Goal: Task Accomplishment & Management: Manage account settings

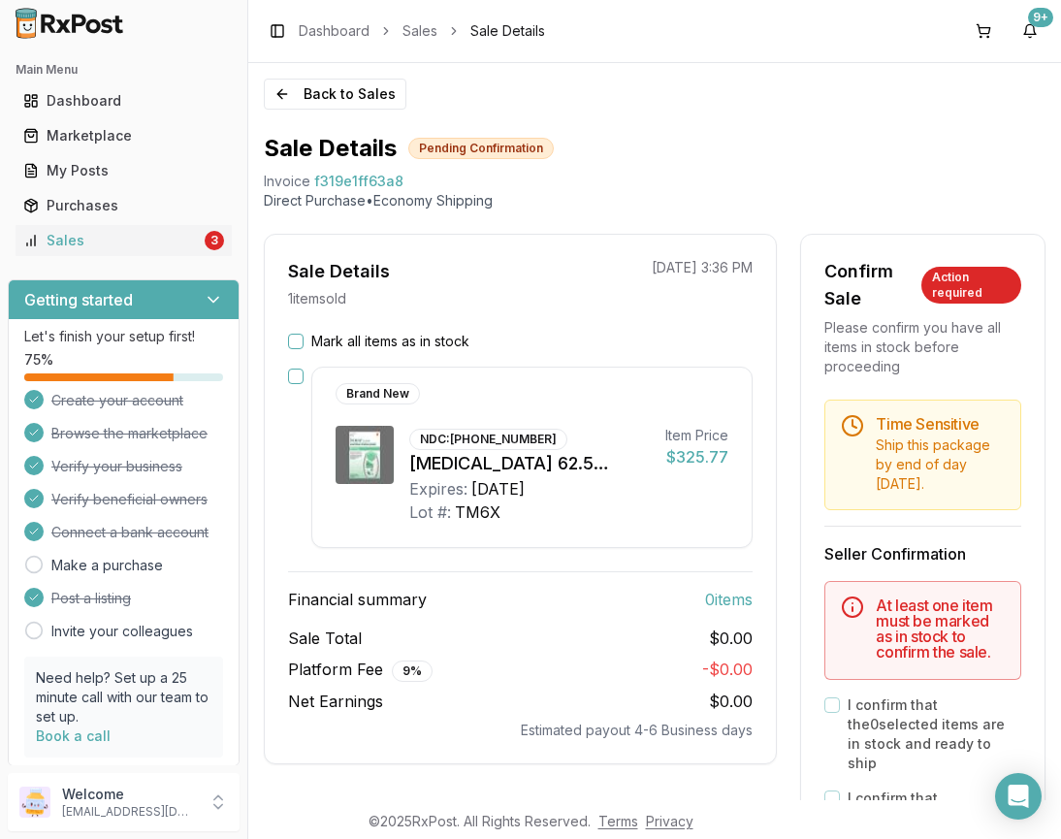
click at [213, 296] on icon at bounding box center [213, 299] width 19 height 19
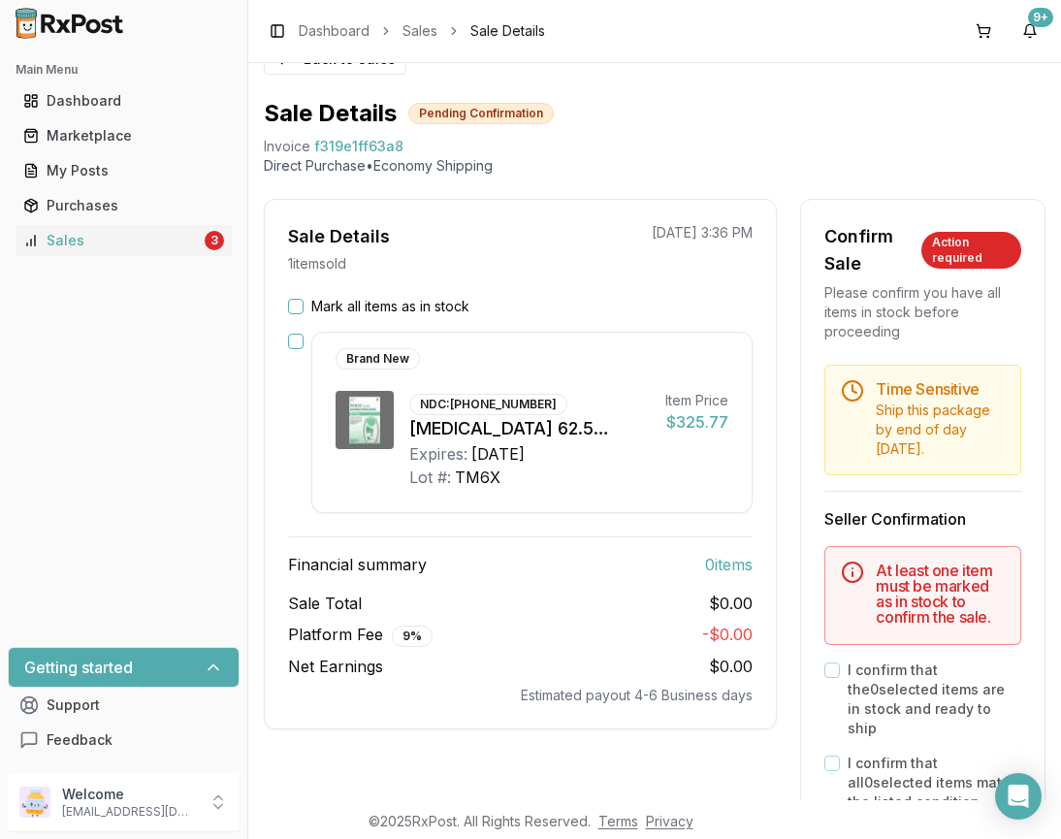
scroll to position [32, 0]
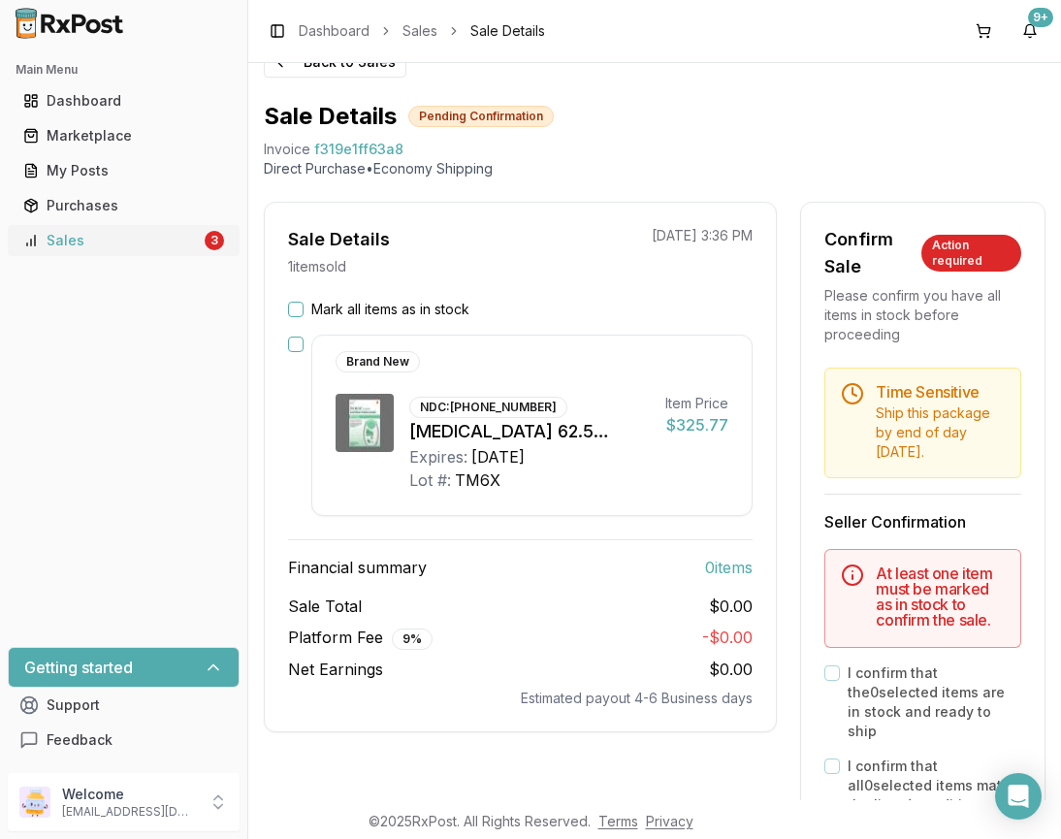
click at [159, 251] on link "Sales 3" at bounding box center [124, 240] width 216 height 35
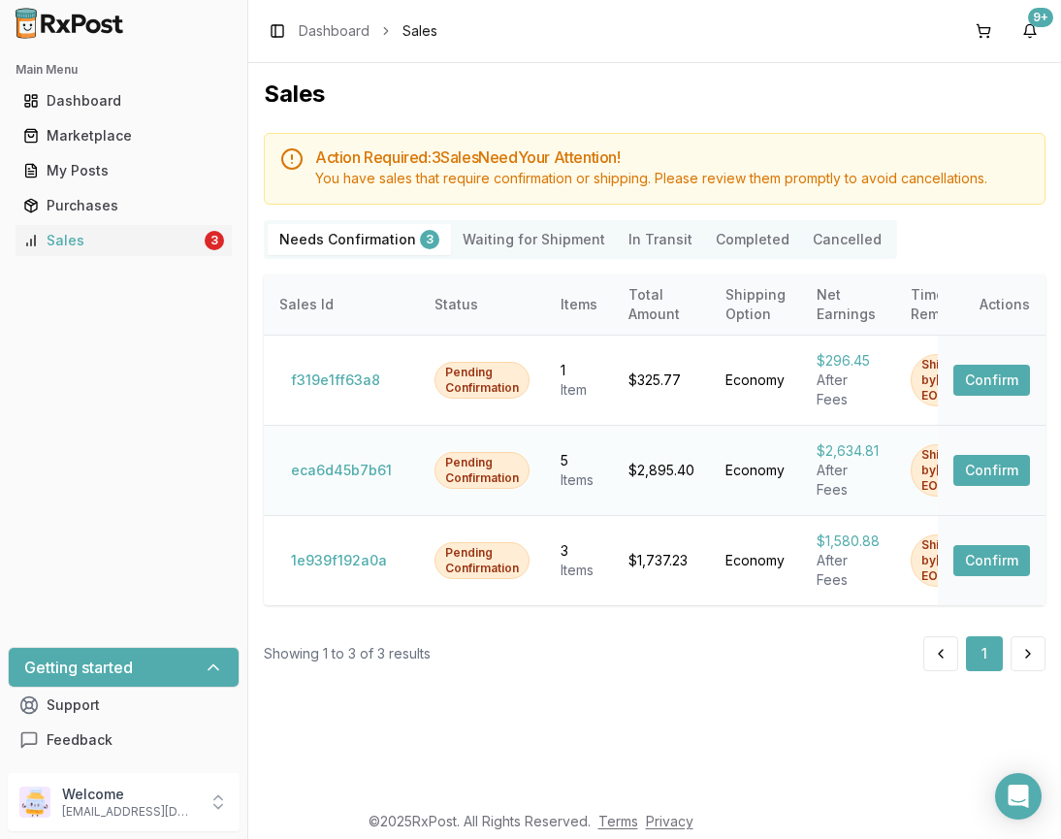
click at [1014, 472] on button "Confirm" at bounding box center [991, 470] width 77 height 31
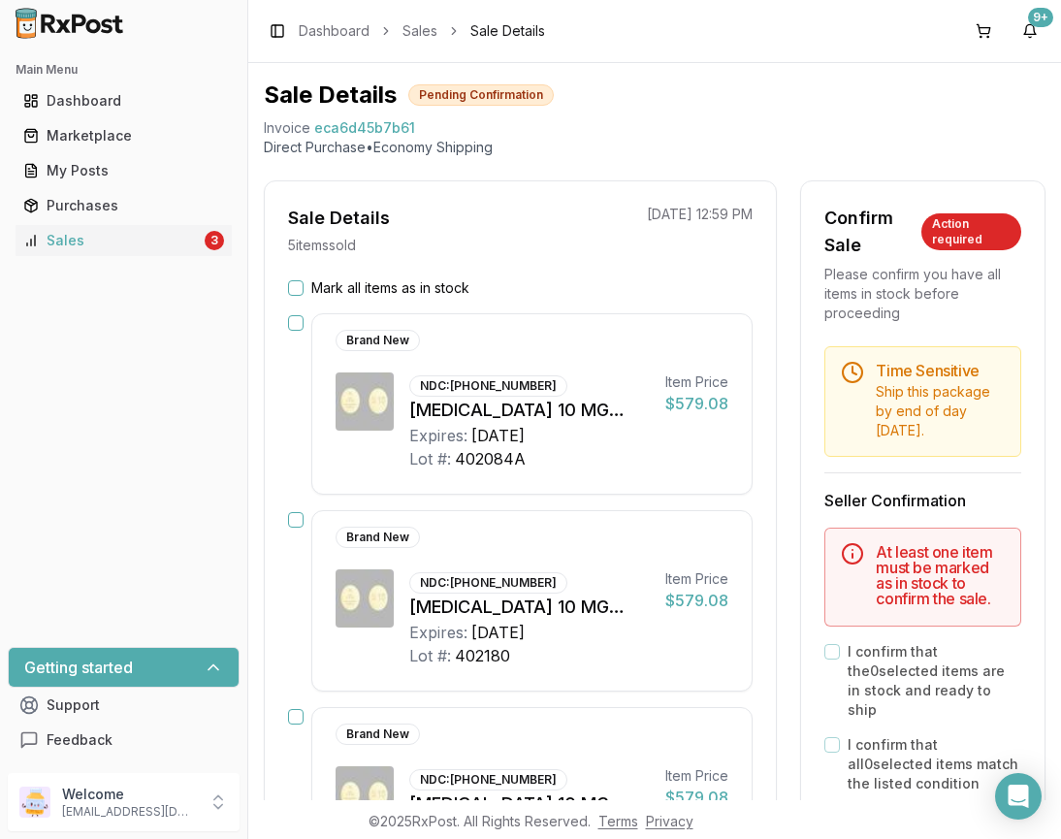
scroll to position [48, 0]
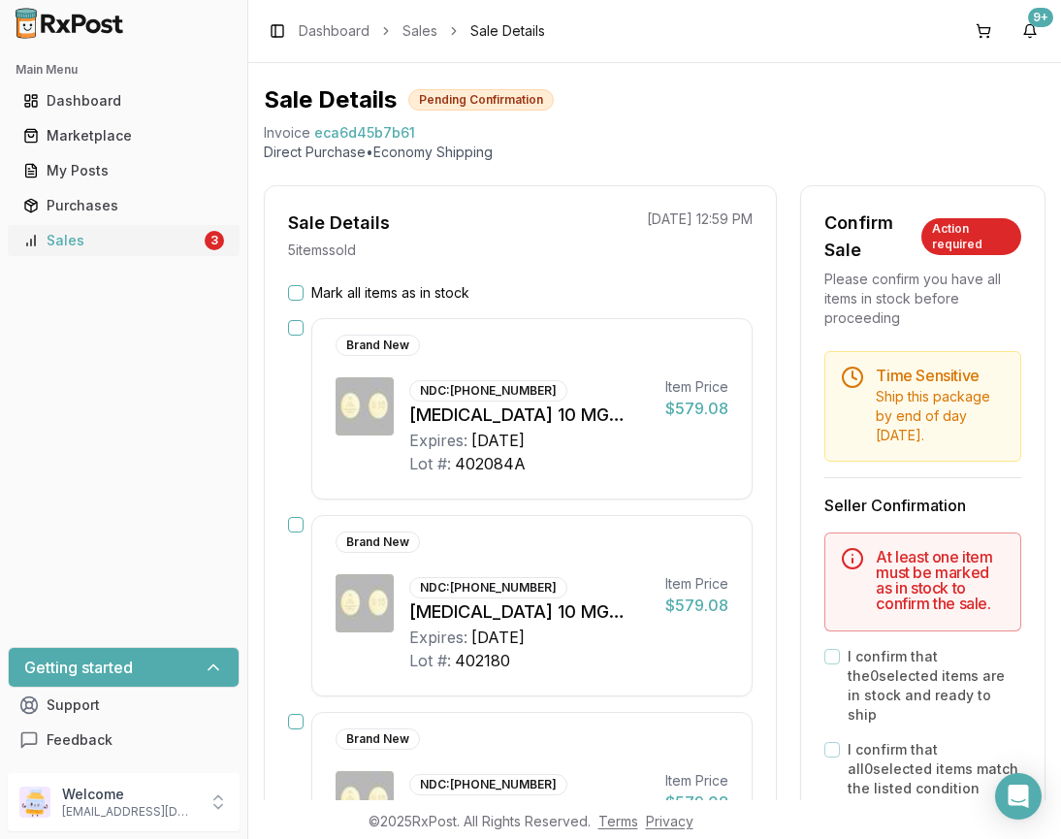
click at [133, 230] on link "Sales 3" at bounding box center [124, 240] width 216 height 35
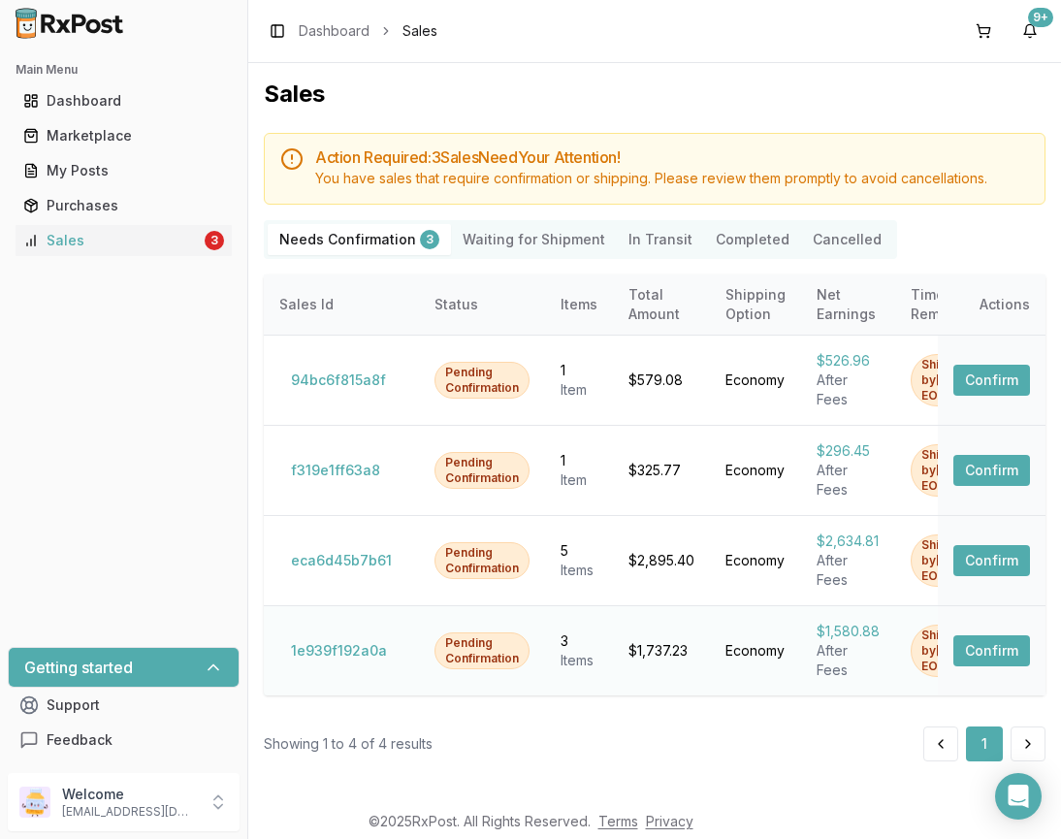
click at [1000, 664] on button "Confirm" at bounding box center [991, 650] width 77 height 31
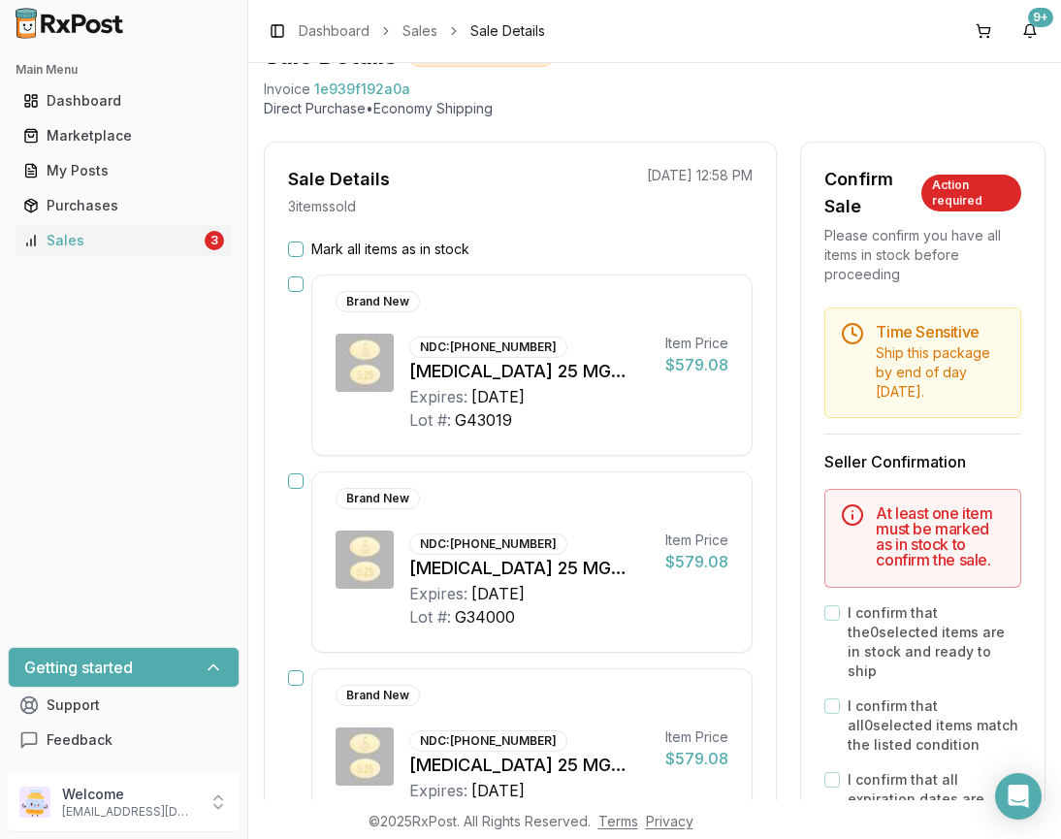
scroll to position [242, 0]
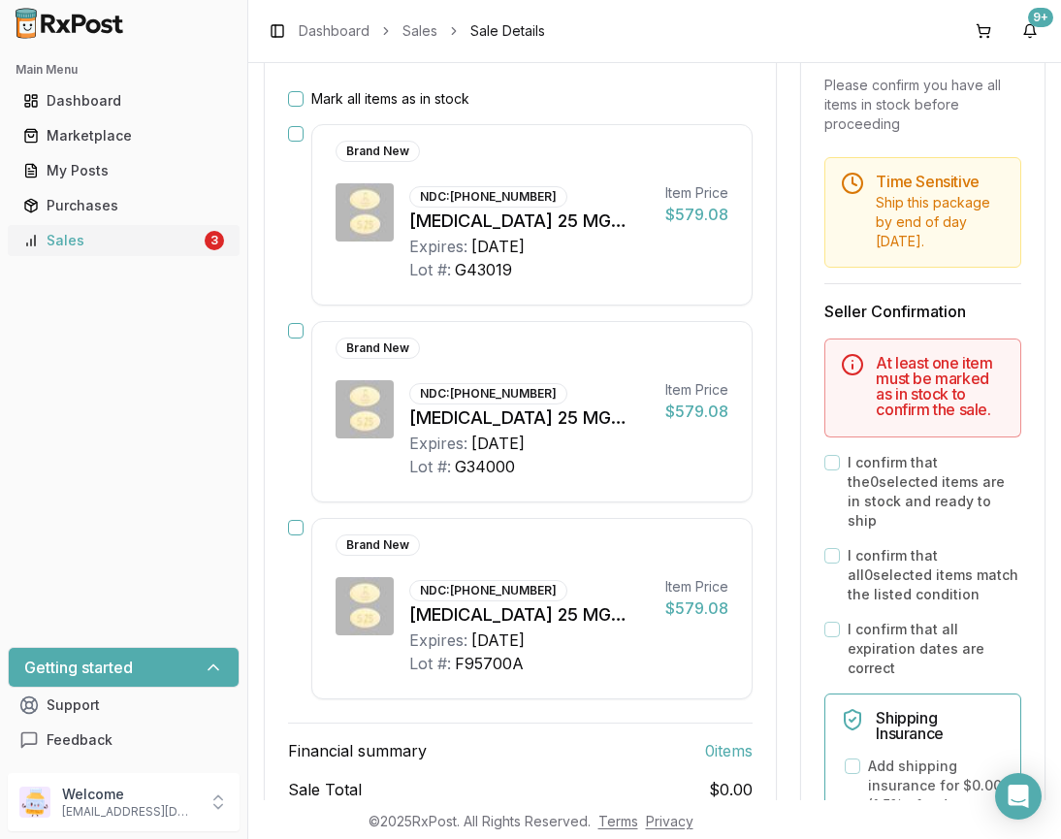
click at [163, 237] on div "Sales" at bounding box center [111, 240] width 177 height 19
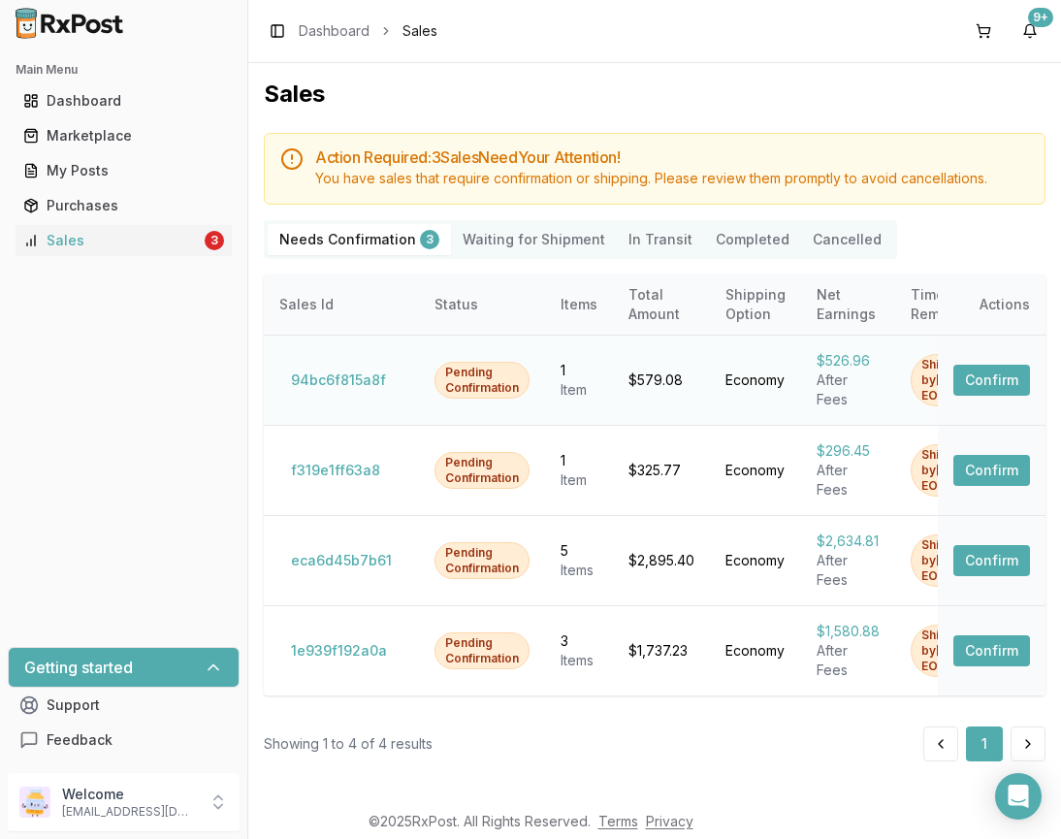
click at [996, 364] on button "Confirm" at bounding box center [991, 379] width 77 height 31
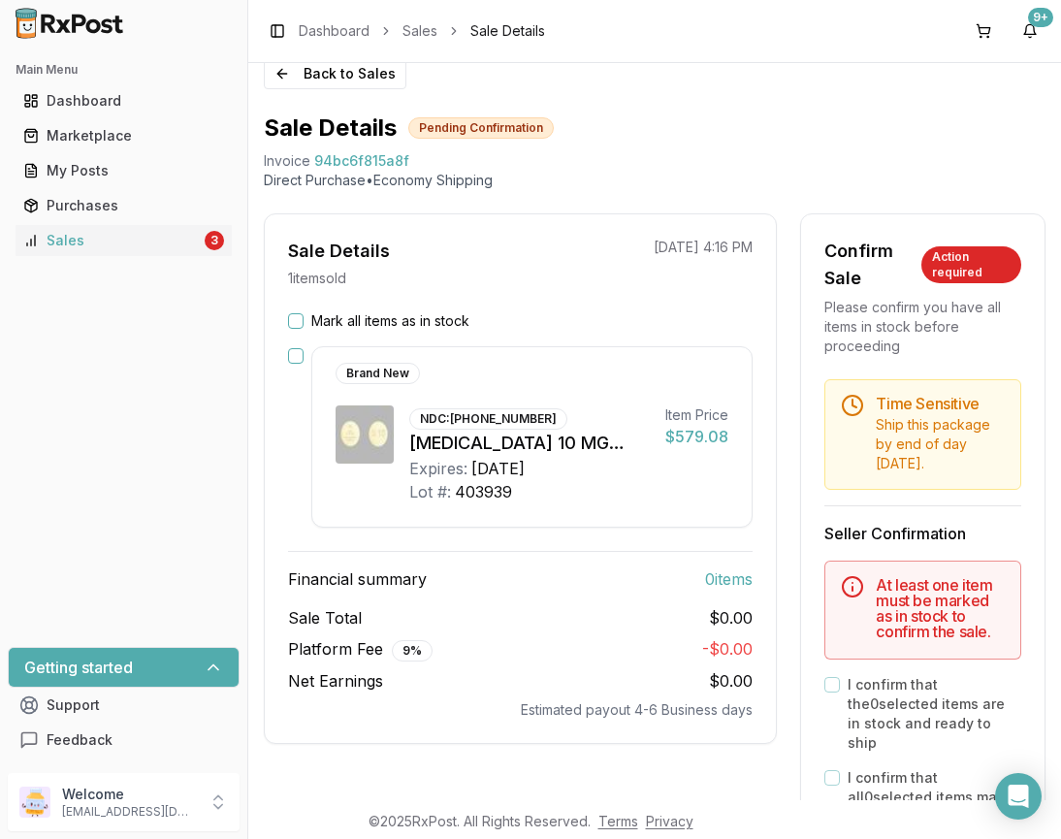
scroll to position [16, 0]
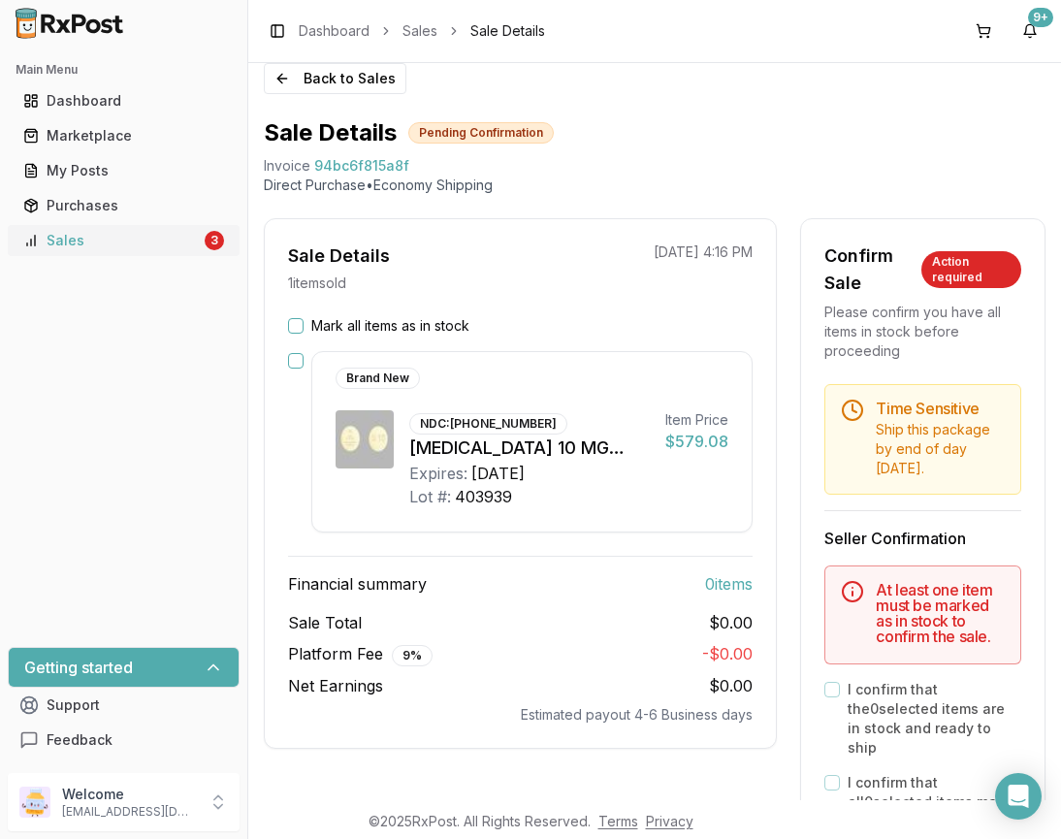
click at [118, 236] on div "Sales" at bounding box center [111, 240] width 177 height 19
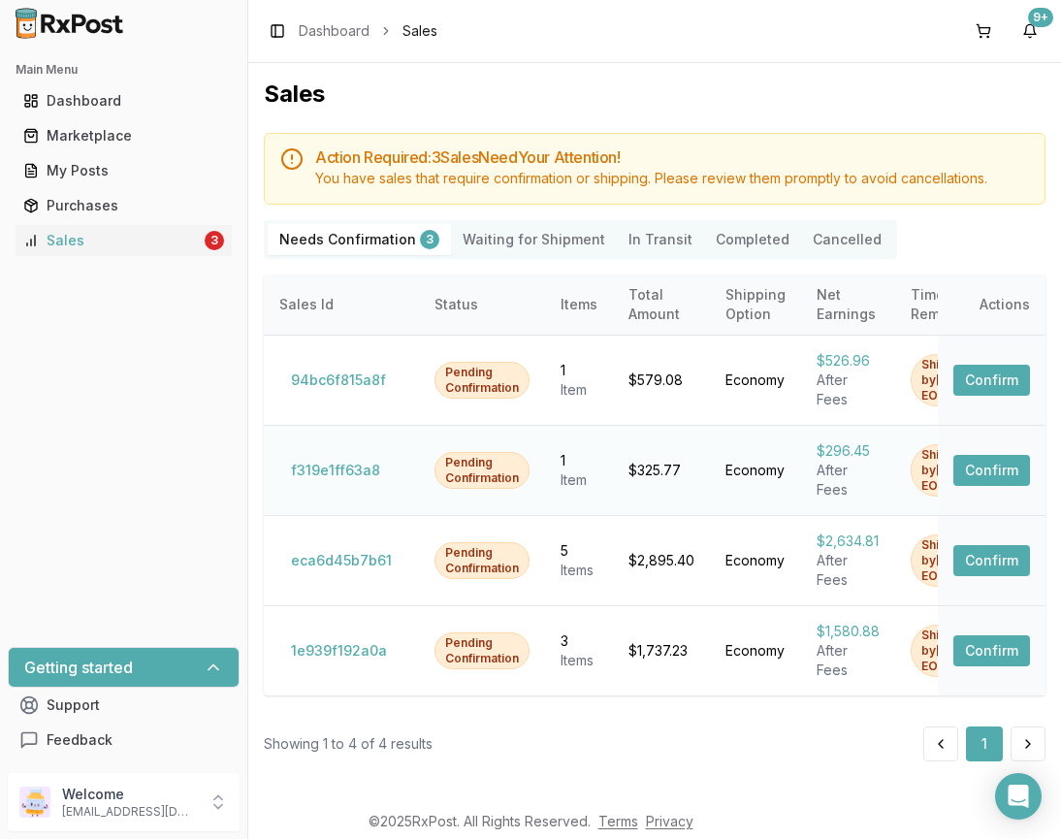
click at [990, 471] on button "Confirm" at bounding box center [991, 470] width 77 height 31
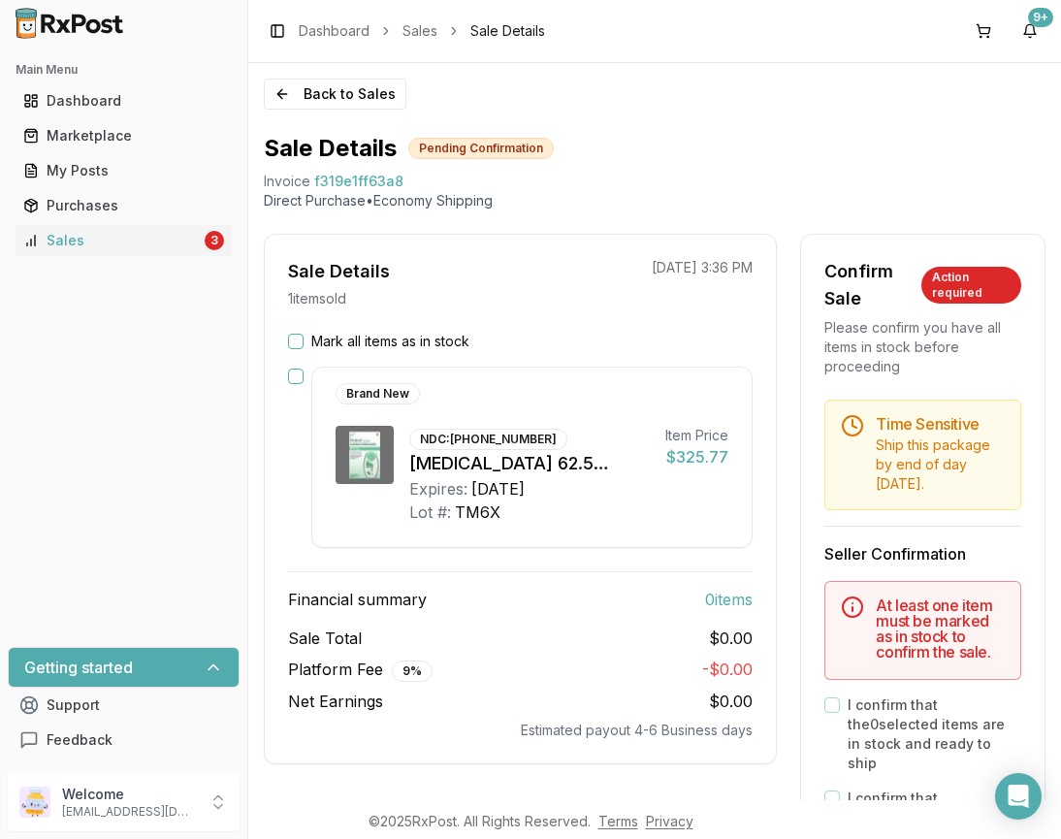
click at [289, 338] on button "Mark all items as in stock" at bounding box center [296, 341] width 16 height 16
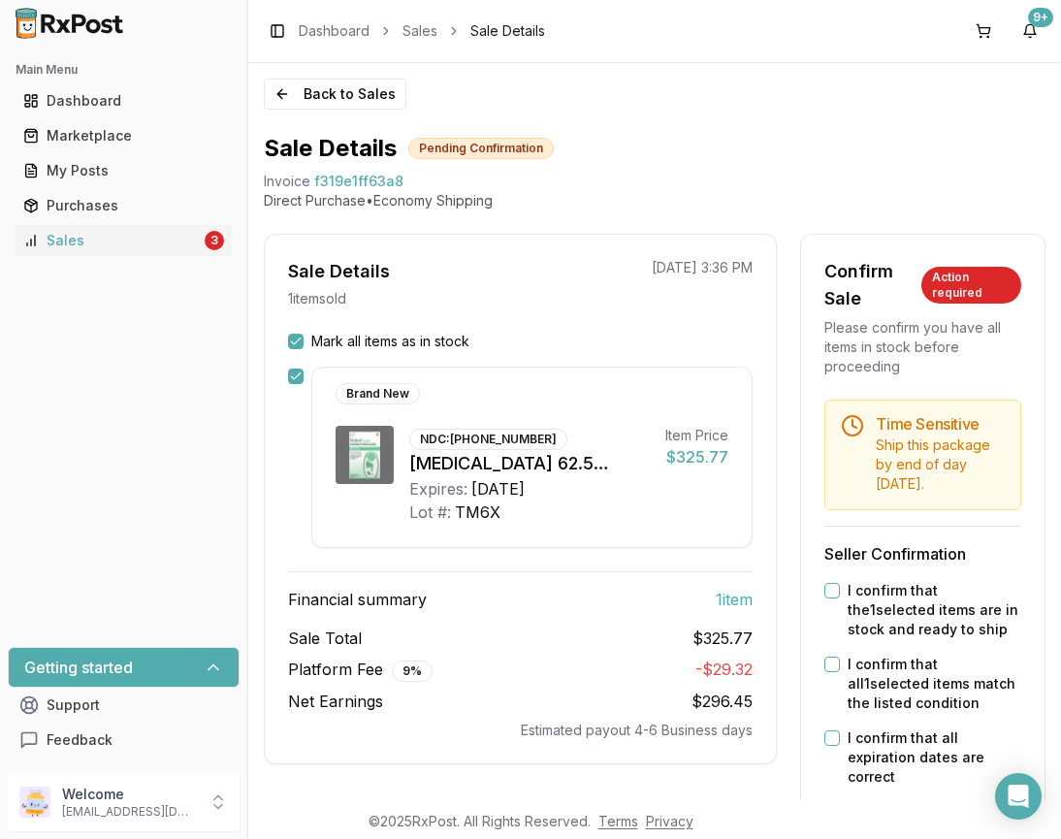
scroll to position [371, 0]
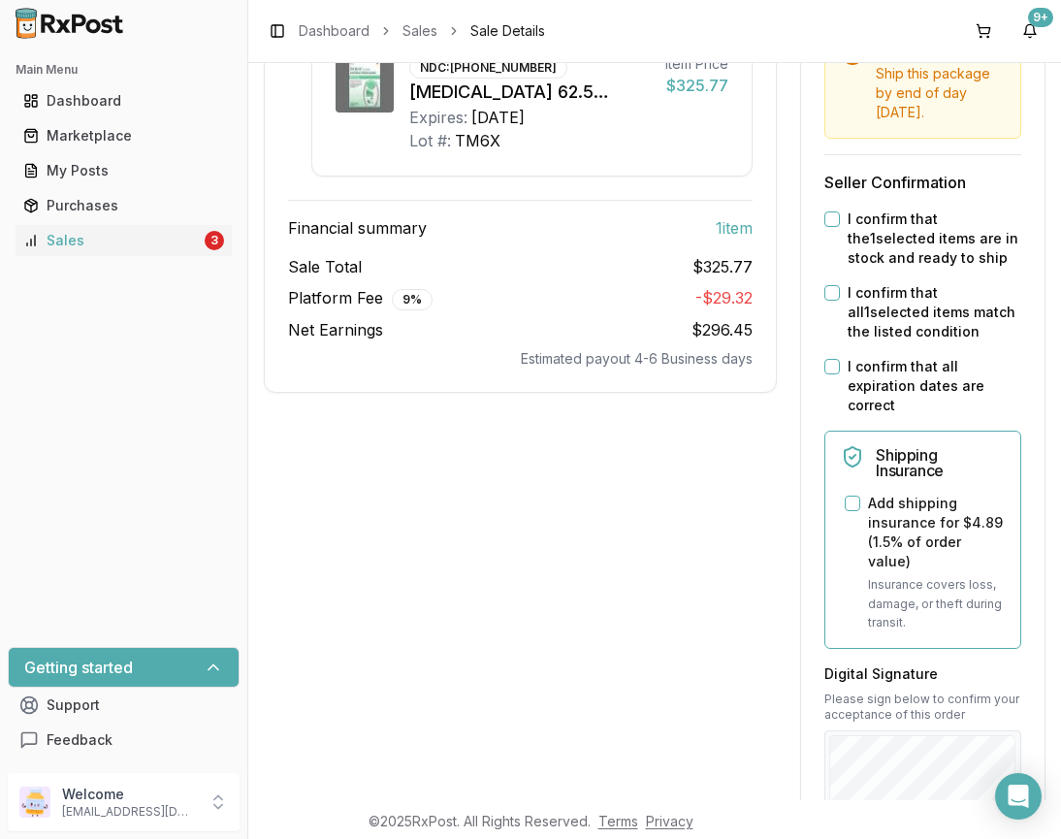
click at [824, 227] on button "I confirm that the 1 selected items are in stock and ready to ship" at bounding box center [832, 219] width 16 height 16
click at [826, 301] on button "I confirm that all 1 selected items match the listed condition" at bounding box center [832, 293] width 16 height 16
click at [827, 374] on button "I confirm that all expiration dates are correct" at bounding box center [832, 367] width 16 height 16
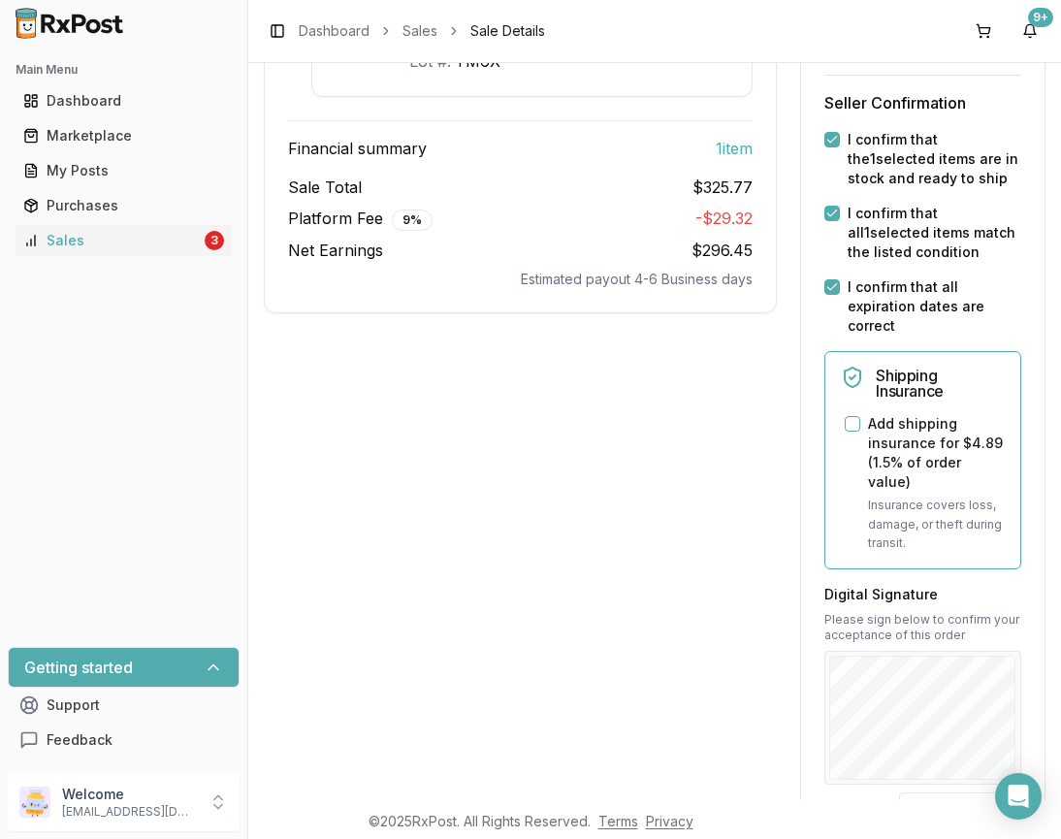
scroll to position [597, 0]
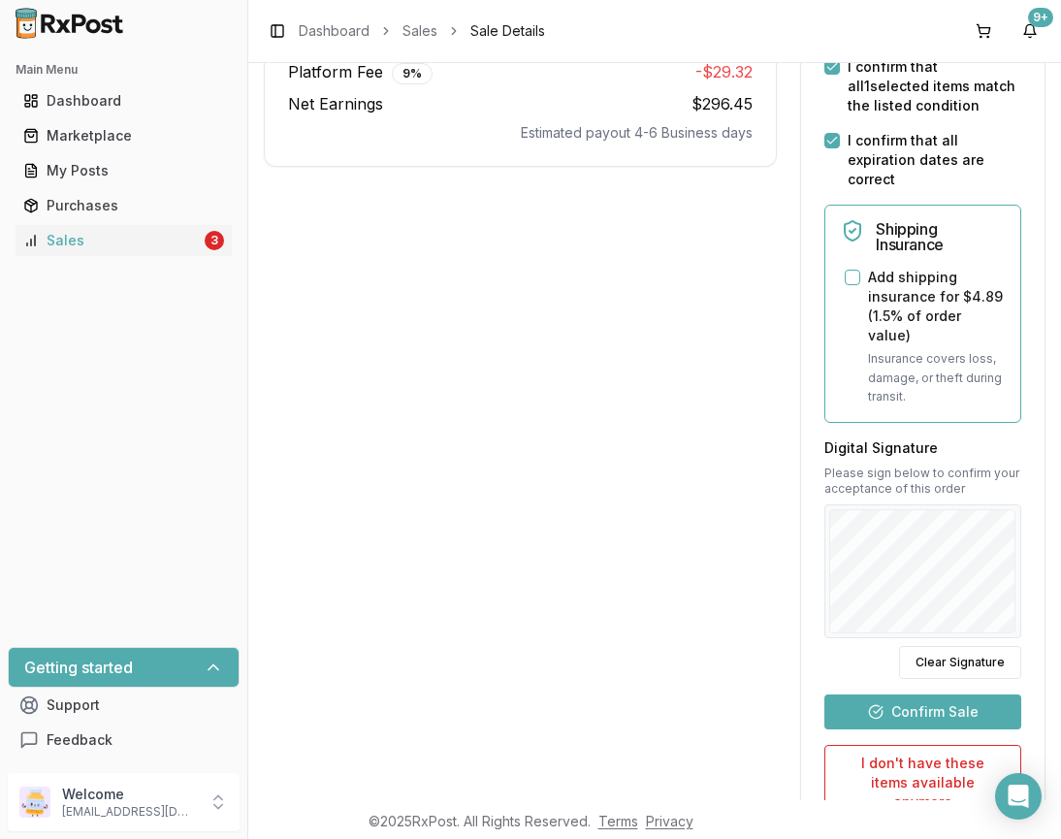
click at [926, 721] on button "Confirm Sale" at bounding box center [922, 711] width 197 height 35
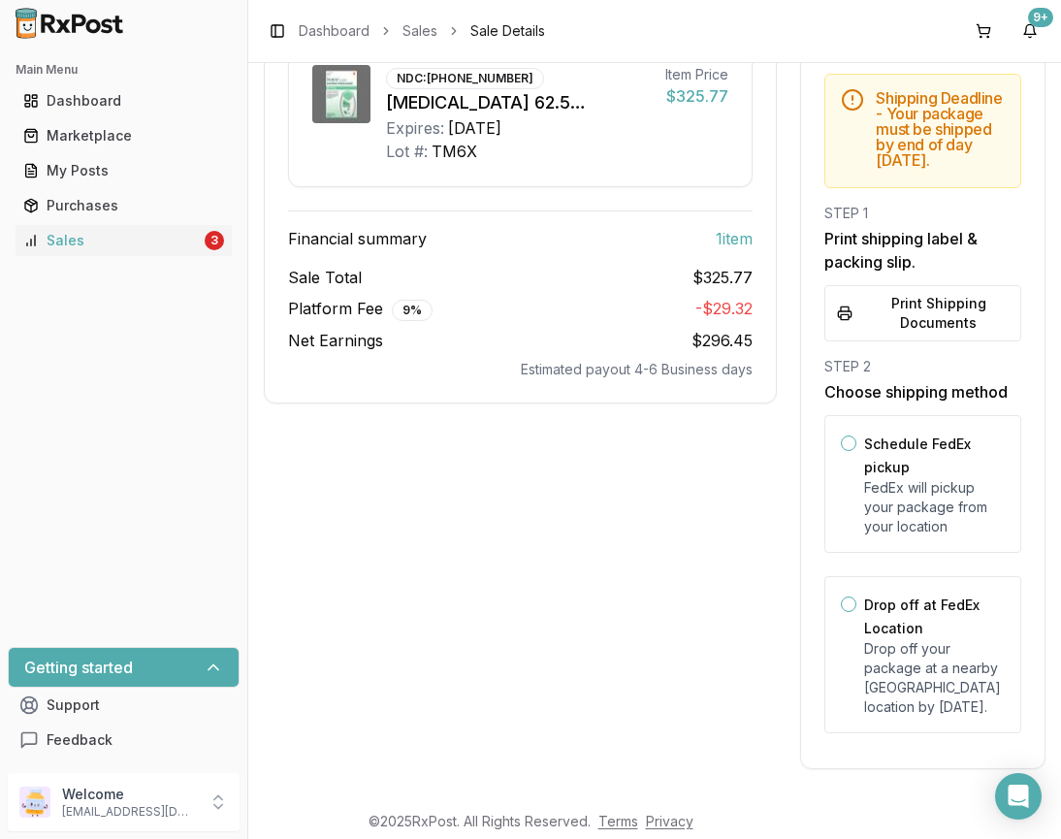
scroll to position [337, 0]
click at [933, 312] on button "Print Shipping Documents" at bounding box center [922, 313] width 197 height 56
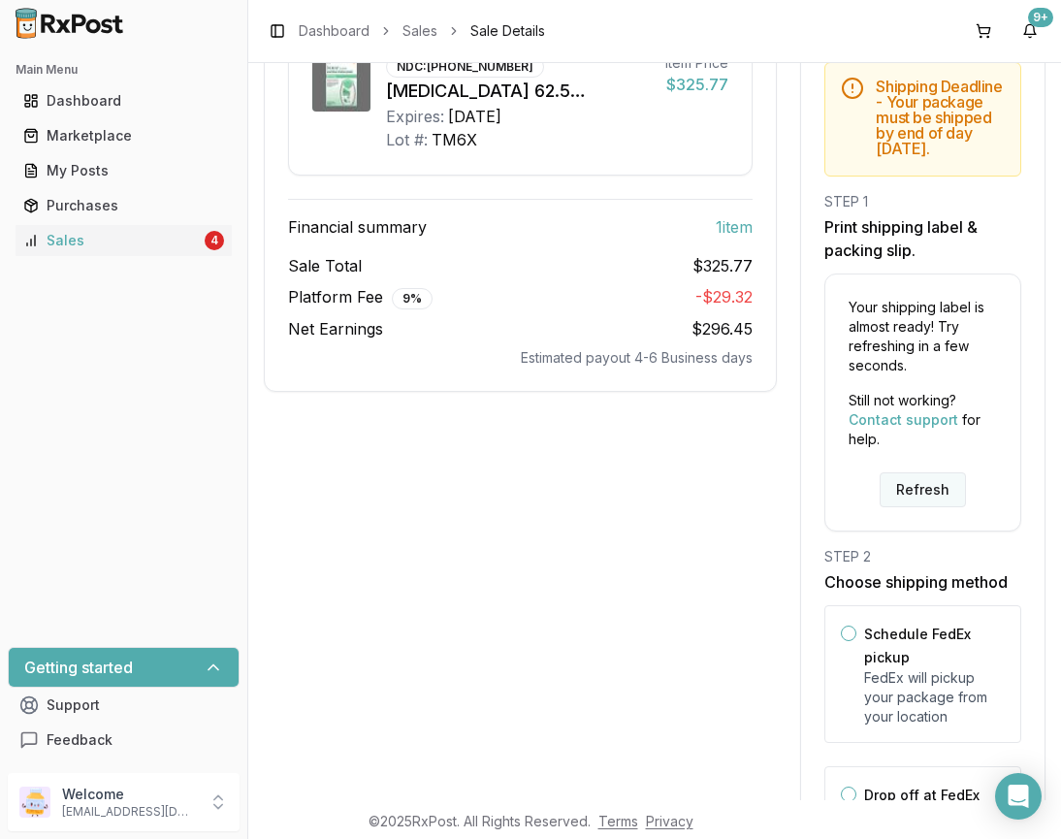
click at [903, 506] on button "Refresh" at bounding box center [922, 489] width 86 height 35
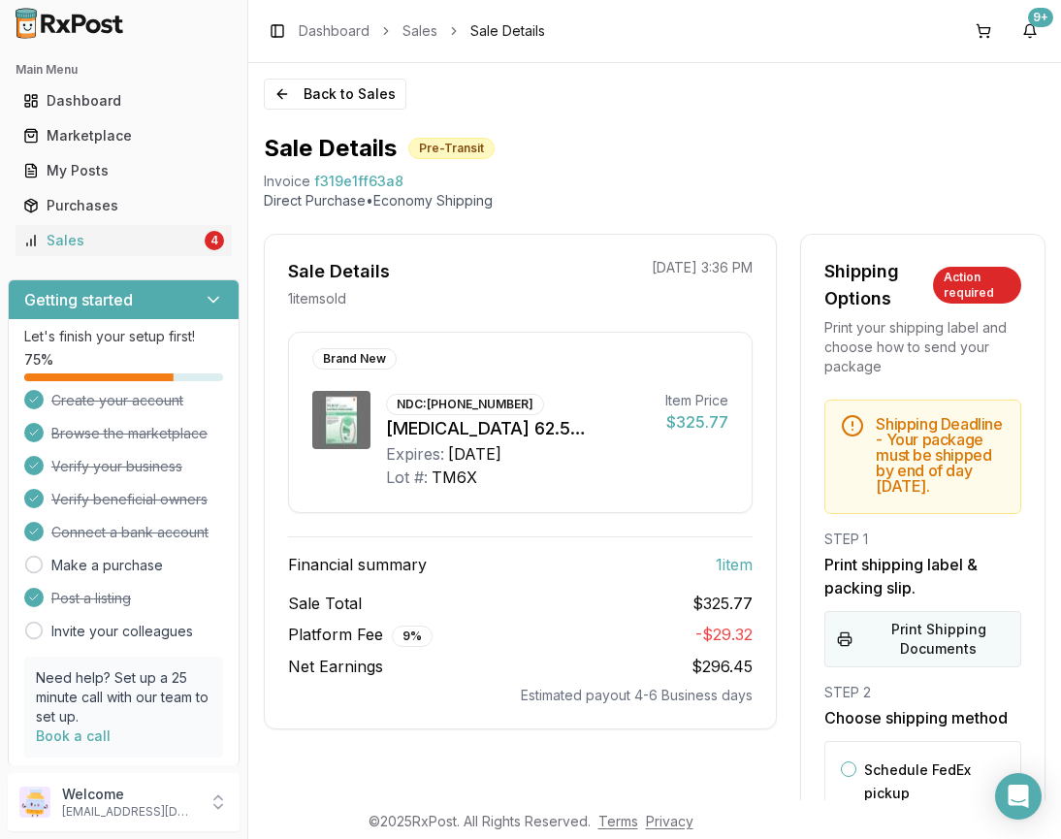
click at [955, 643] on button "Print Shipping Documents" at bounding box center [922, 639] width 197 height 56
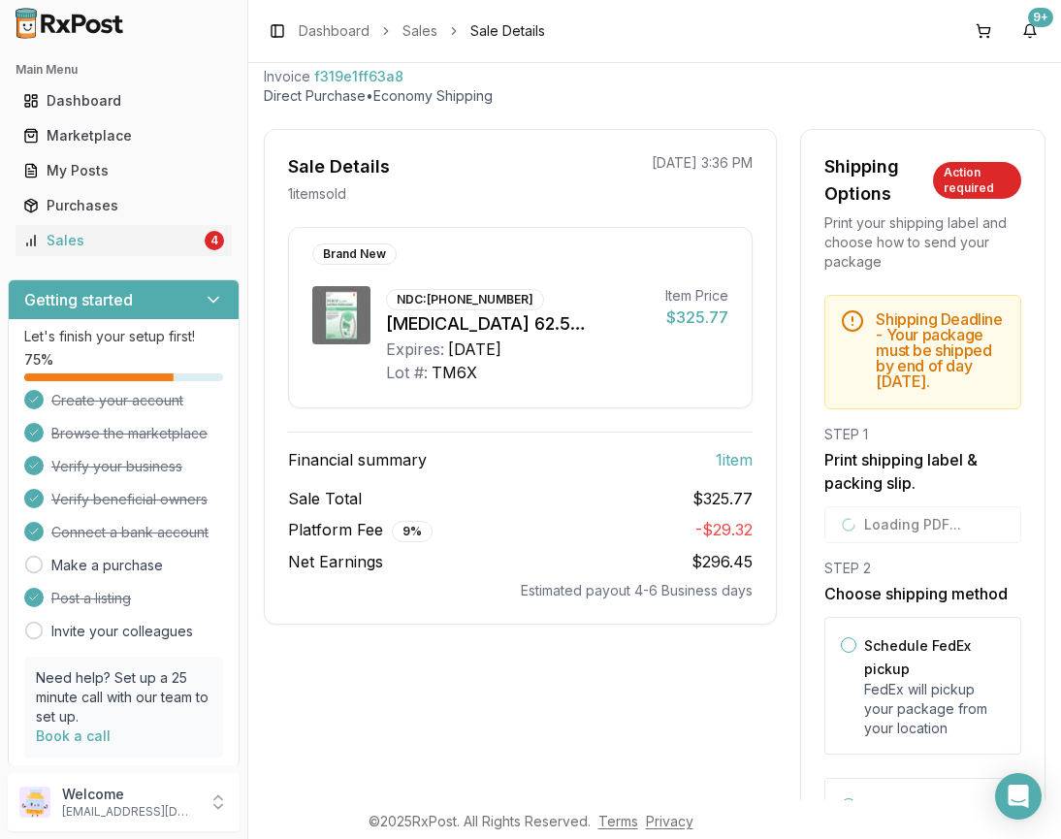
scroll to position [112, 0]
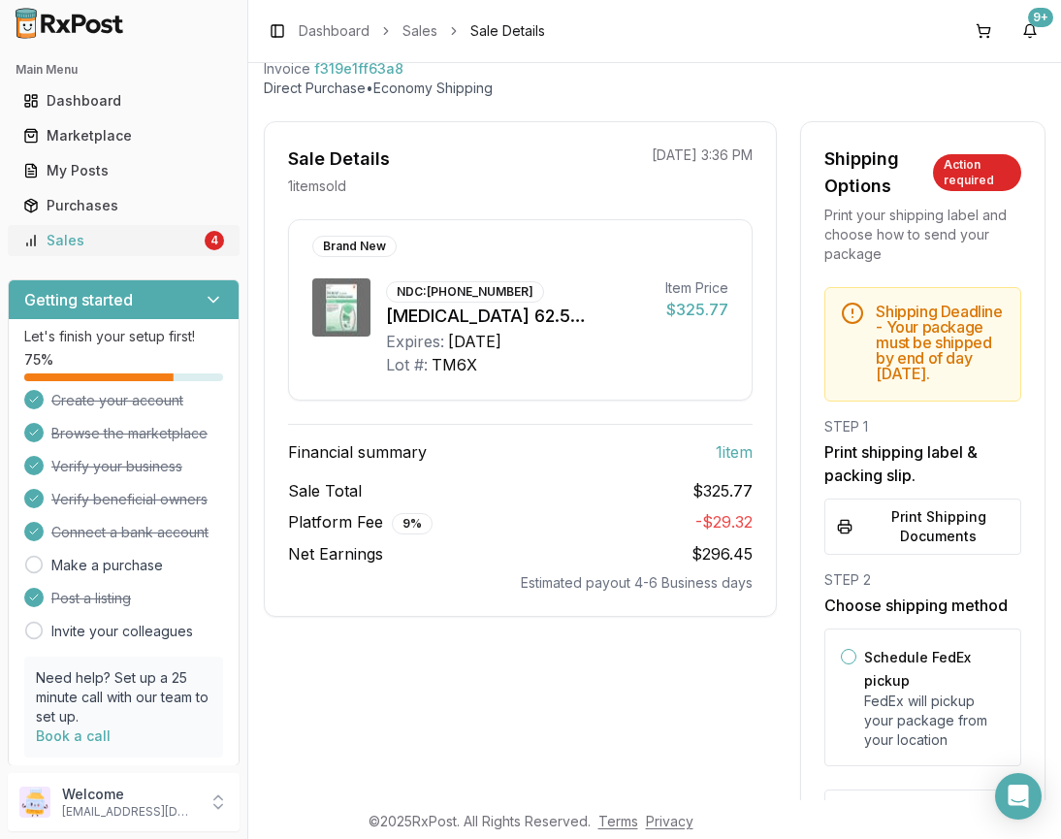
click at [128, 240] on div "Sales" at bounding box center [111, 240] width 177 height 19
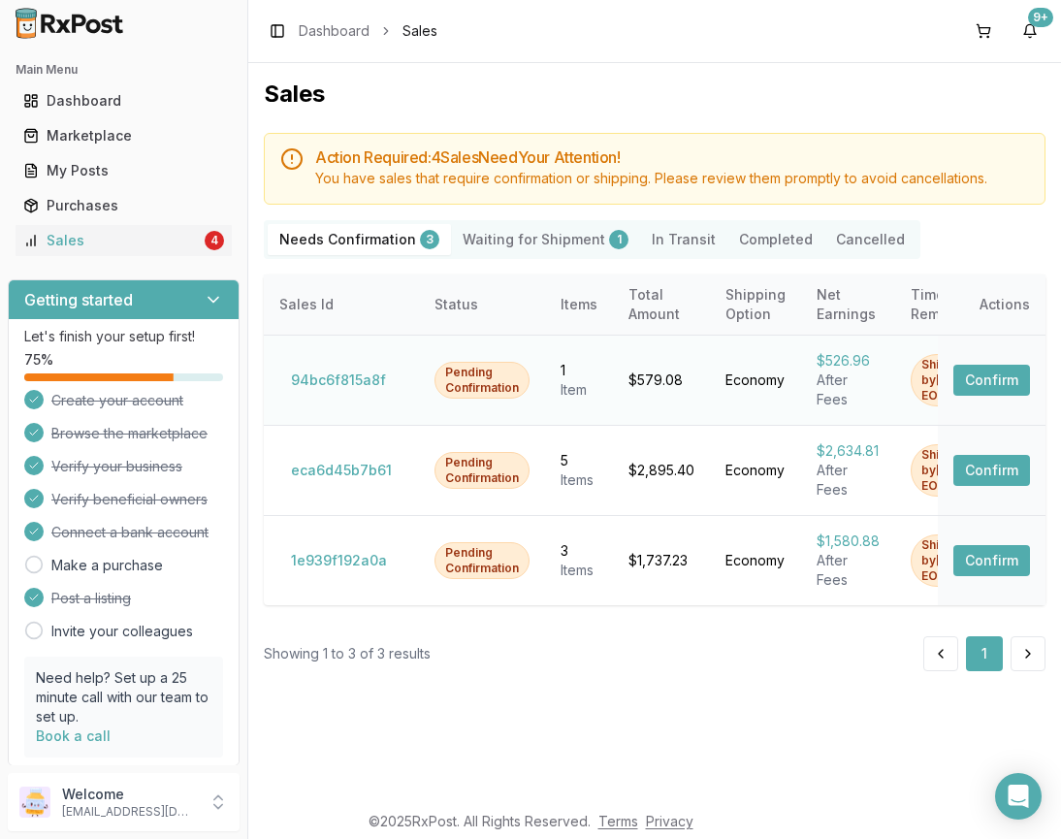
click at [978, 370] on button "Confirm" at bounding box center [991, 379] width 77 height 31
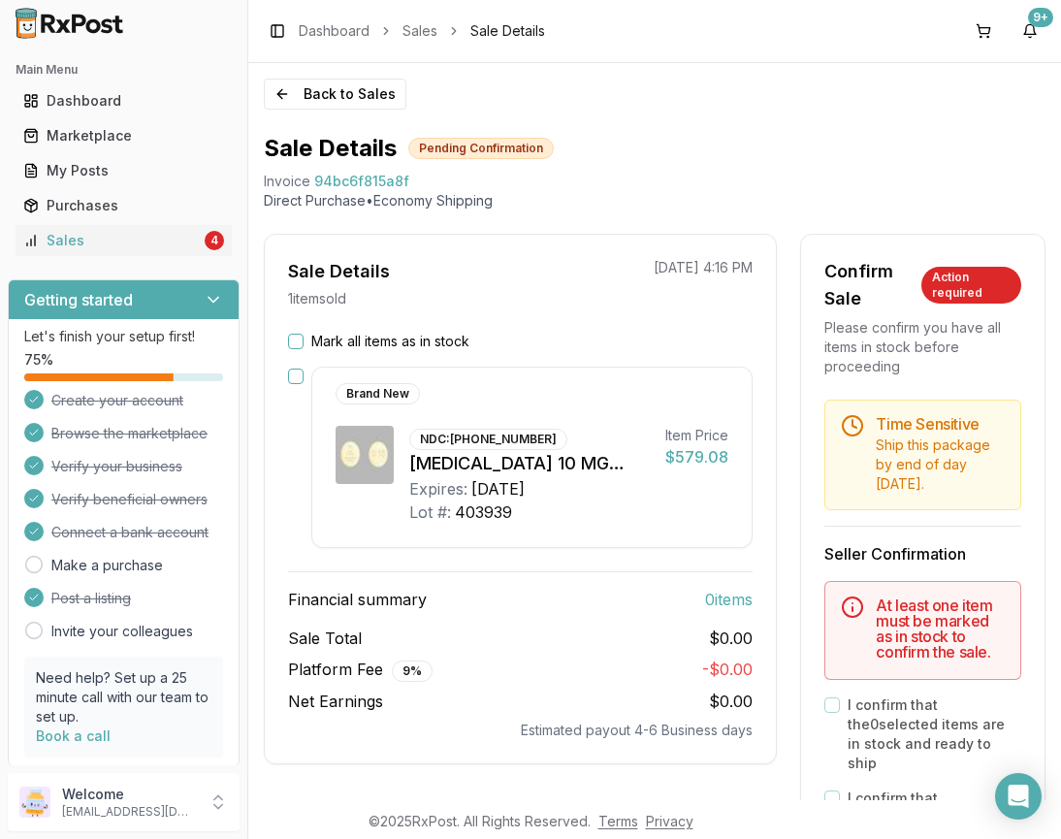
click at [297, 338] on button "Mark all items as in stock" at bounding box center [296, 341] width 16 height 16
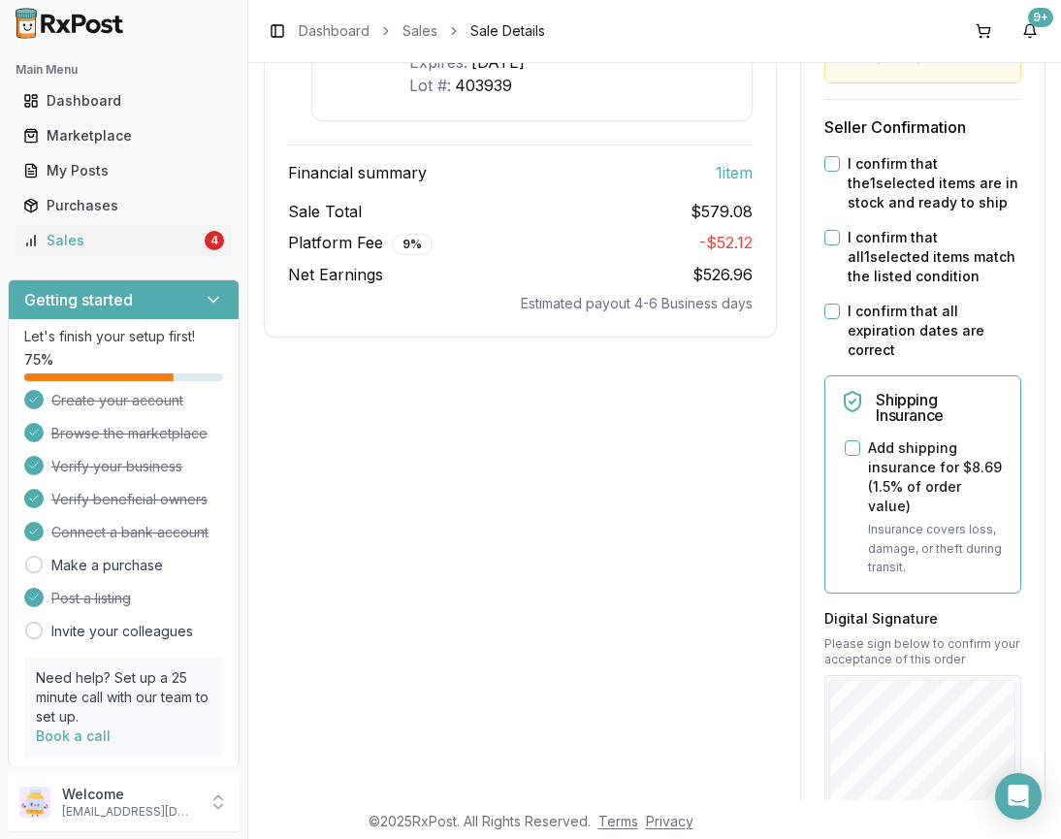
scroll to position [436, 0]
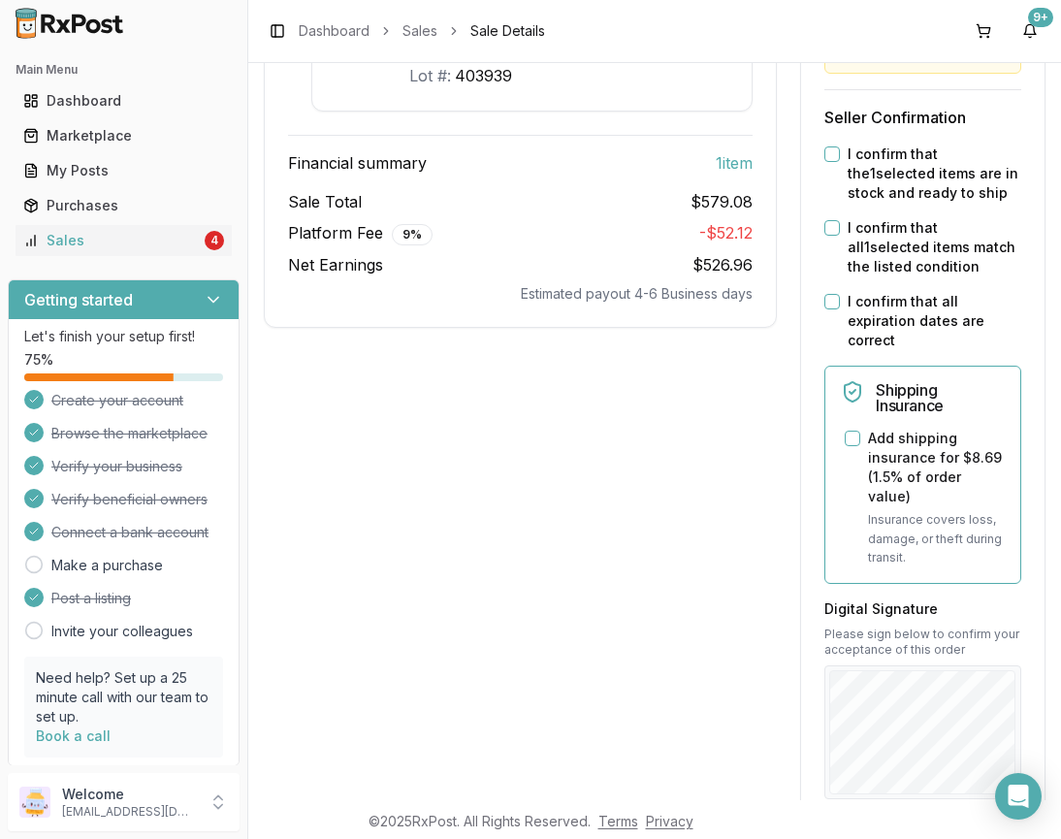
click at [825, 162] on button "I confirm that the 1 selected items are in stock and ready to ship" at bounding box center [832, 154] width 16 height 16
click at [834, 247] on div "I confirm that all 1 selected items match the listed condition" at bounding box center [922, 247] width 197 height 58
click at [828, 236] on button "I confirm that all 1 selected items match the listed condition" at bounding box center [832, 228] width 16 height 16
click at [824, 309] on button "I confirm that all expiration dates are correct" at bounding box center [832, 302] width 16 height 16
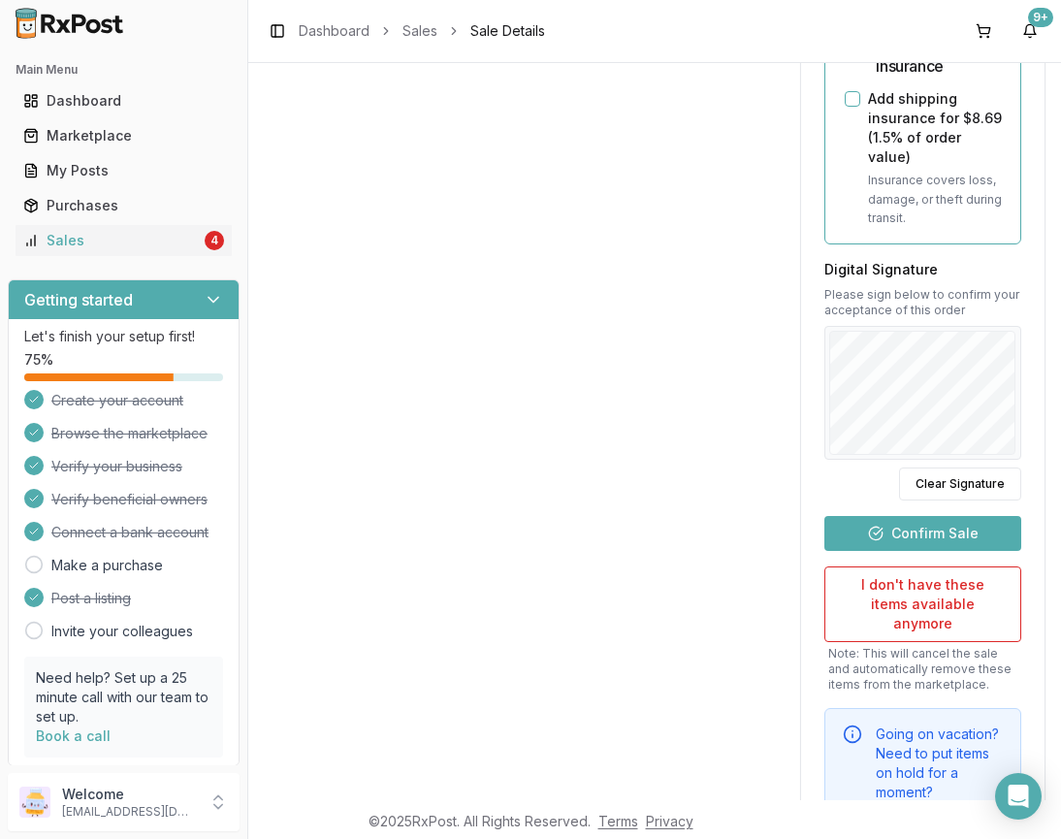
click at [947, 535] on button "Confirm Sale" at bounding box center [922, 533] width 197 height 35
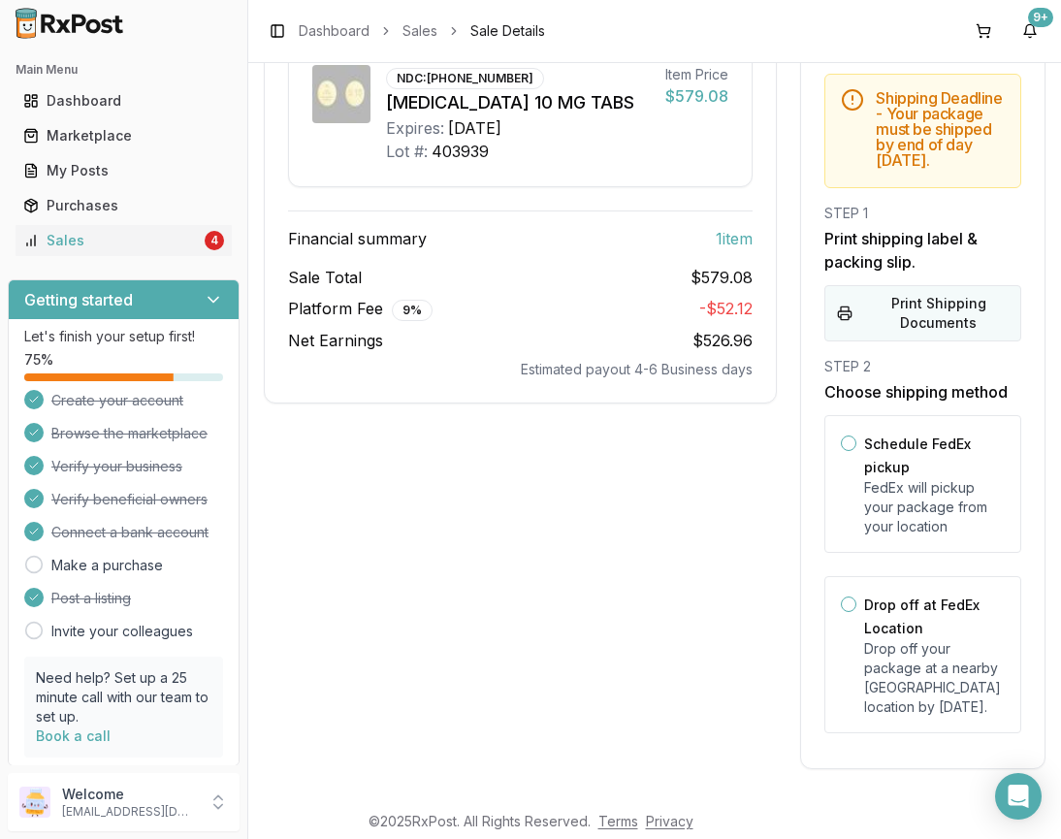
click at [933, 319] on button "Print Shipping Documents" at bounding box center [922, 313] width 197 height 56
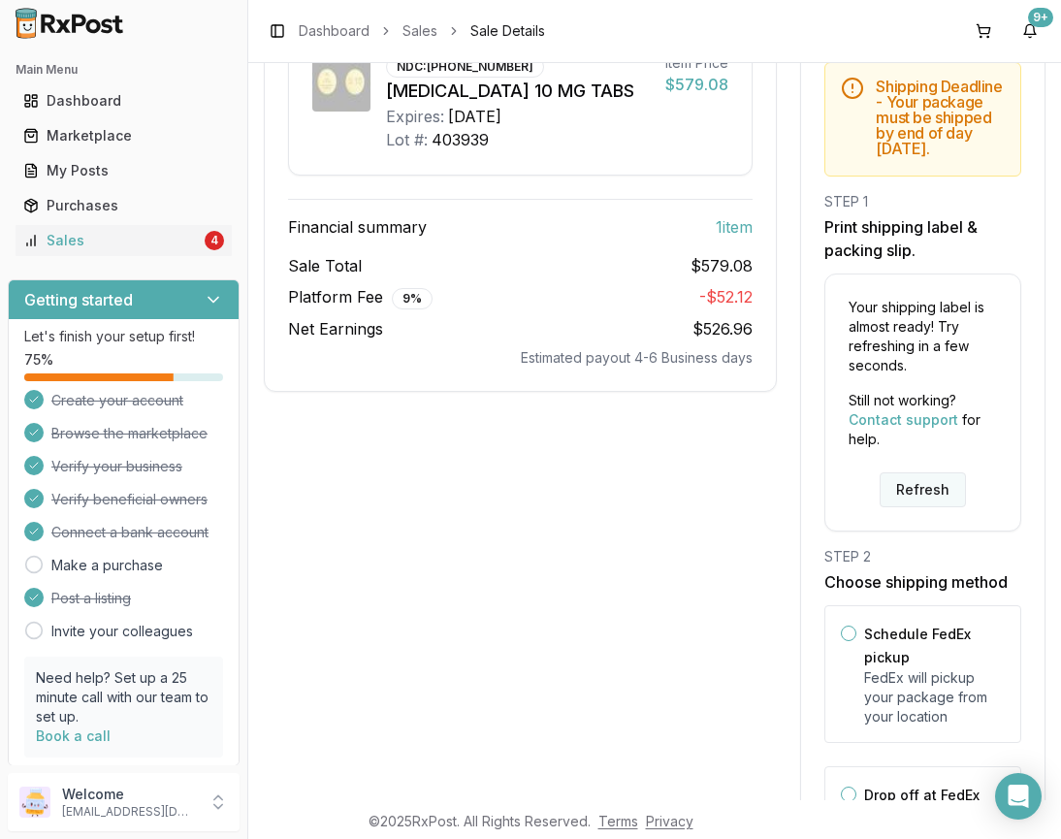
click at [918, 507] on button "Refresh" at bounding box center [922, 489] width 86 height 35
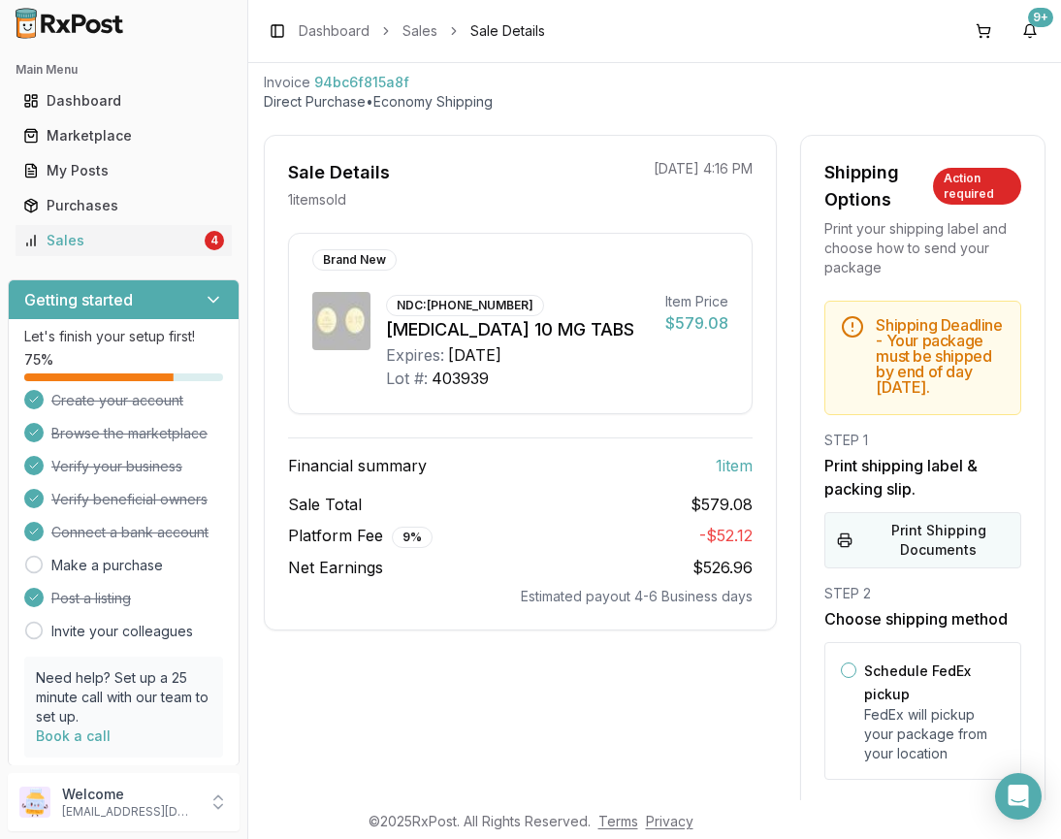
scroll to position [112, 0]
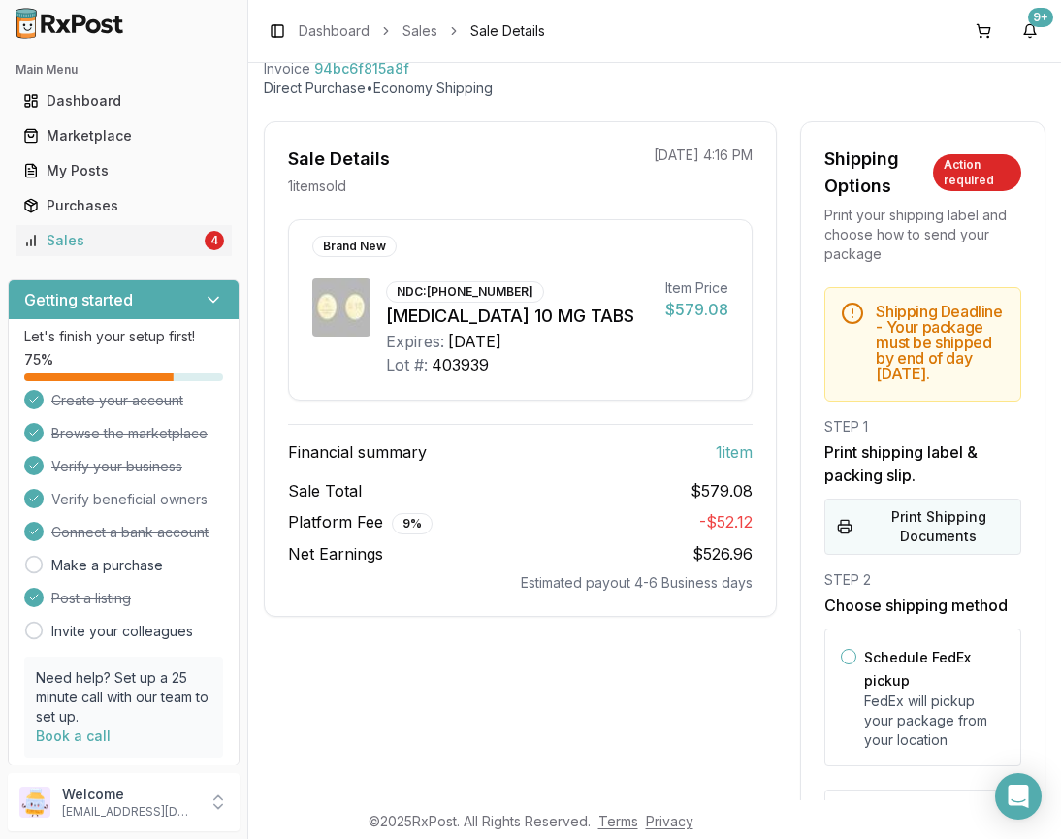
click at [935, 546] on button "Print Shipping Documents" at bounding box center [922, 526] width 197 height 56
click at [109, 239] on div "Sales" at bounding box center [111, 240] width 177 height 19
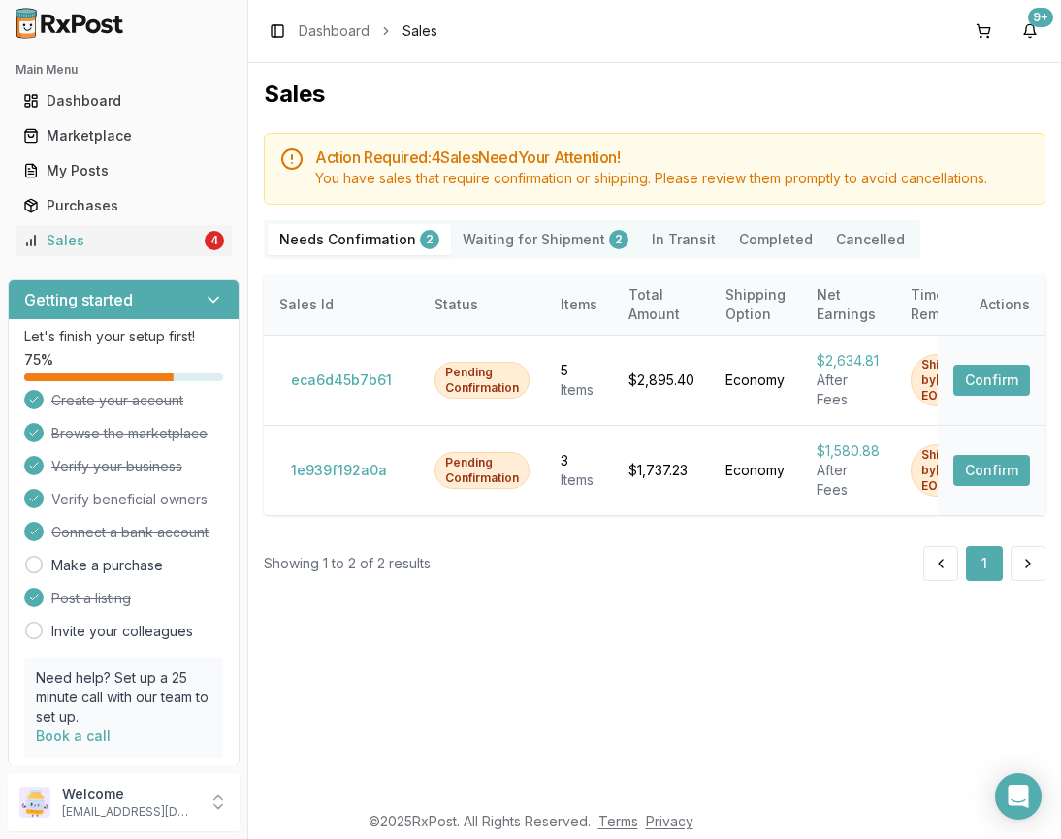
click at [529, 237] on Shipment "Waiting for Shipment 2" at bounding box center [545, 239] width 189 height 31
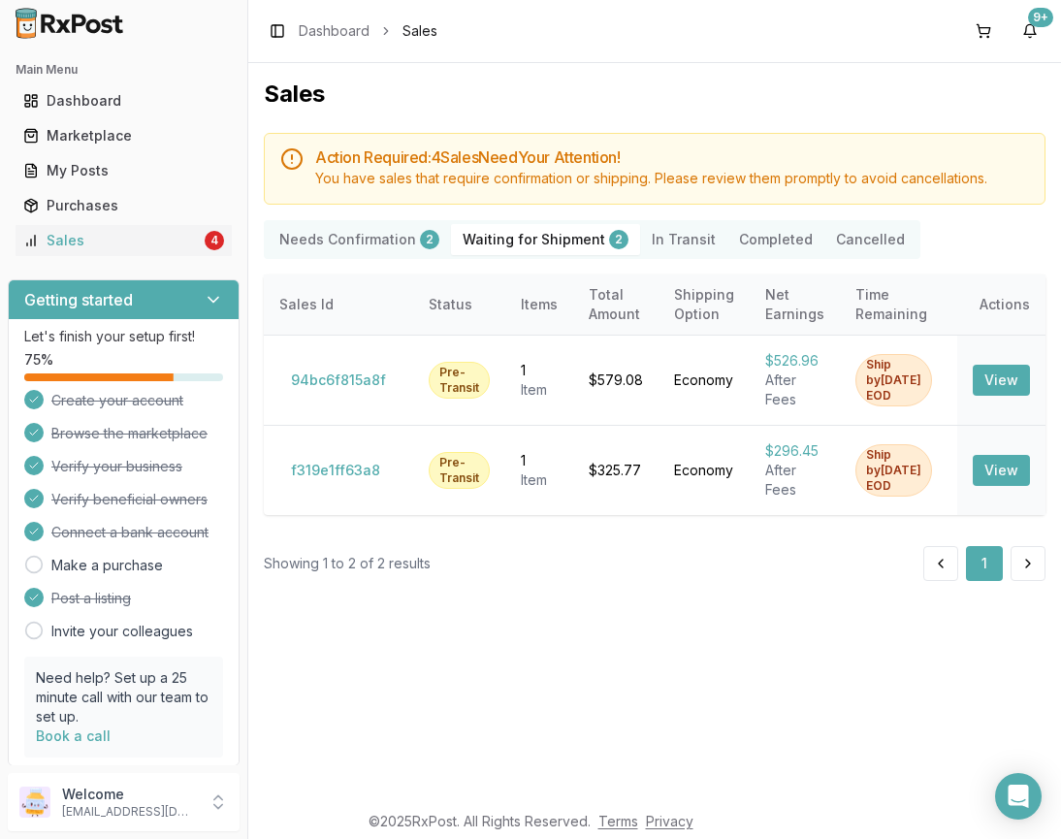
click at [328, 238] on Confirmation "Needs Confirmation 2" at bounding box center [359, 239] width 183 height 31
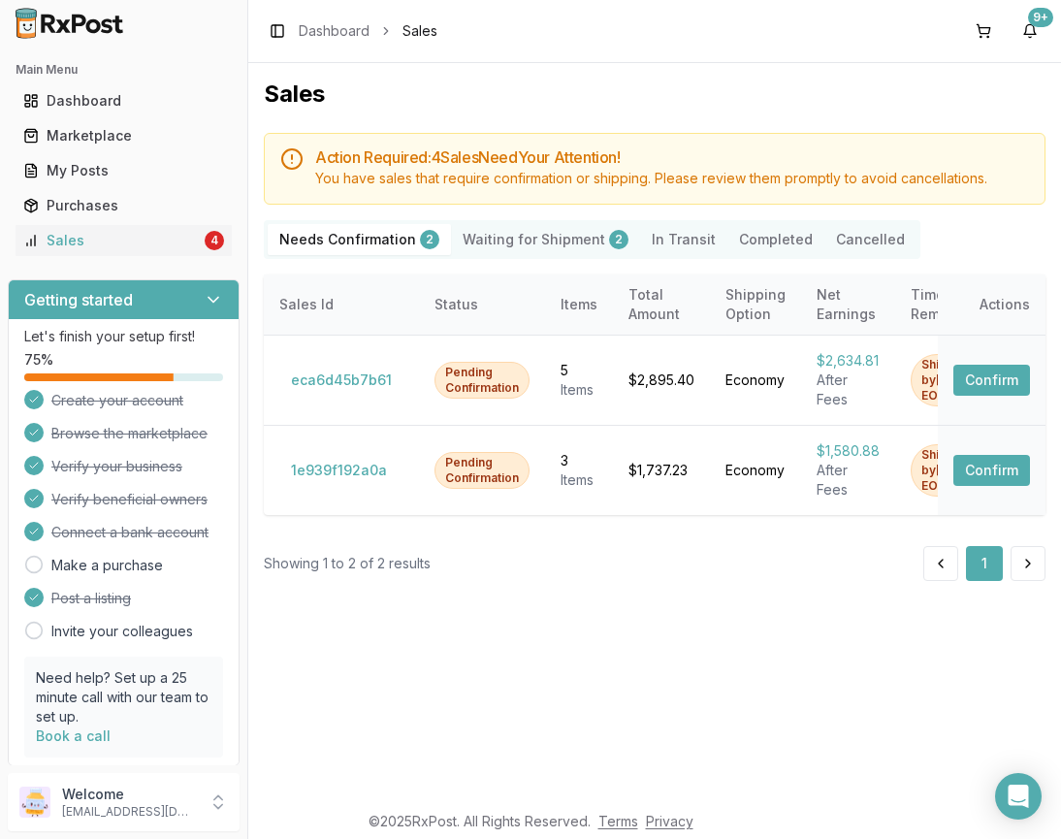
click at [206, 299] on icon at bounding box center [213, 299] width 19 height 19
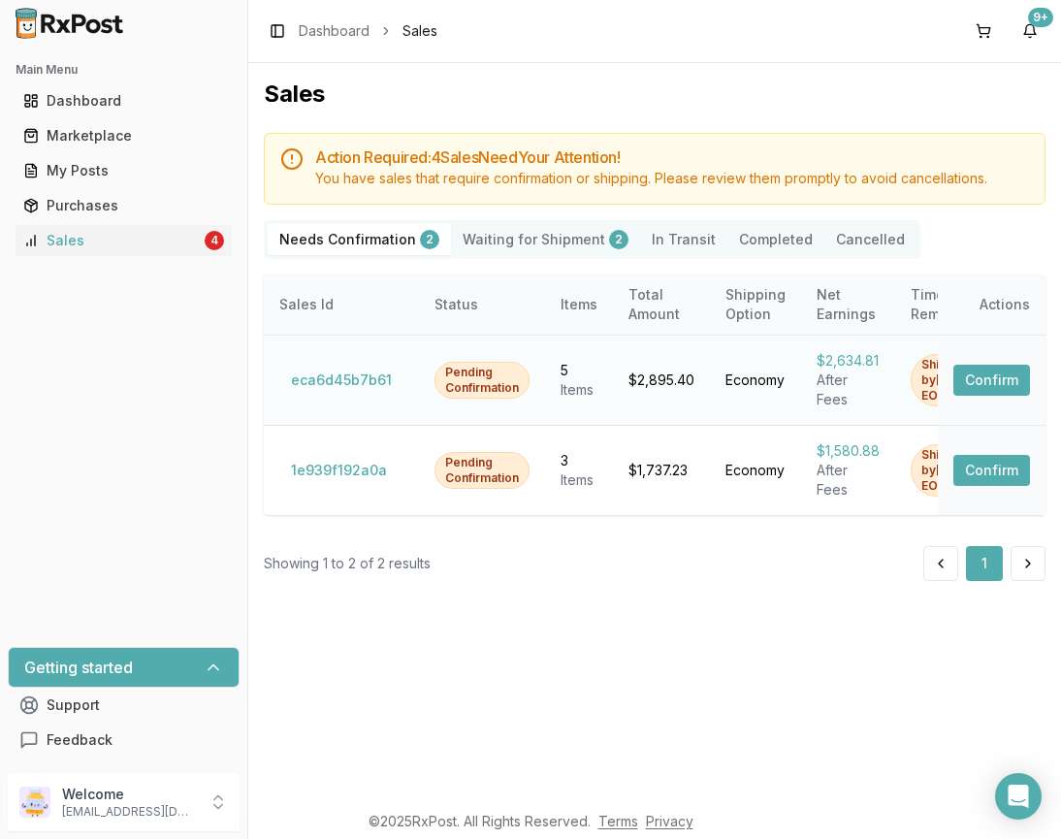
click at [1009, 374] on button "Confirm" at bounding box center [991, 379] width 77 height 31
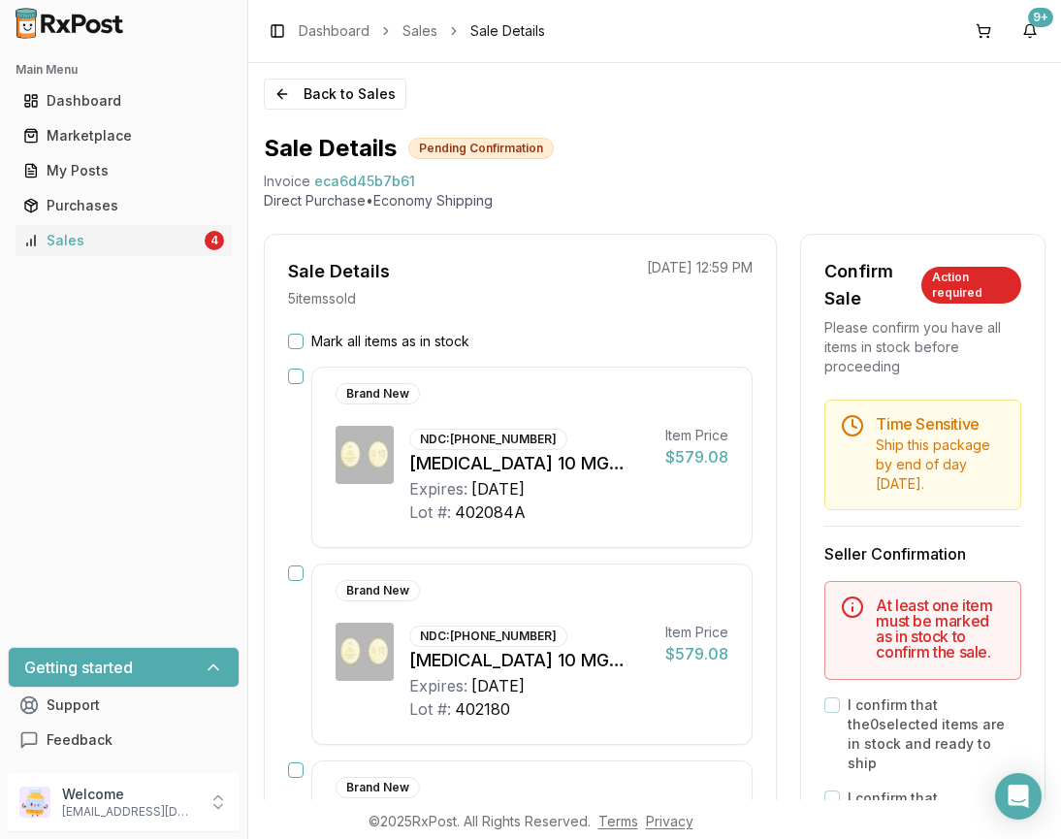
click at [293, 339] on button "Mark all items as in stock" at bounding box center [296, 341] width 16 height 16
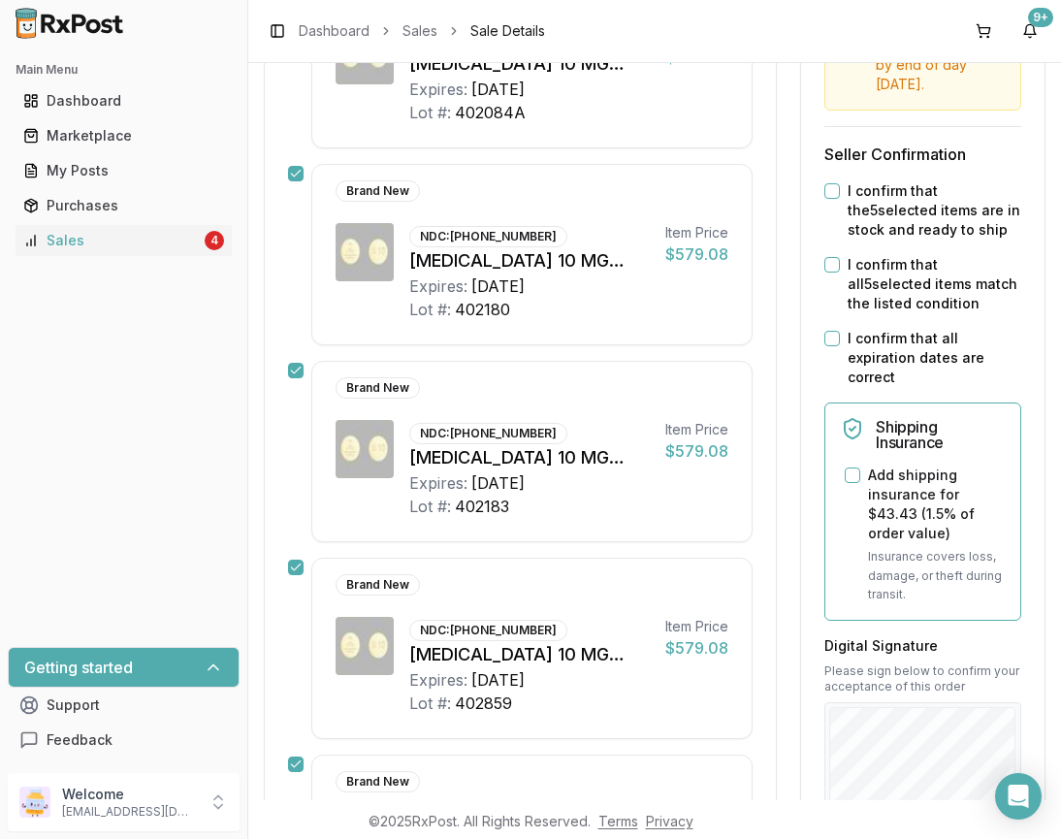
scroll to position [371, 0]
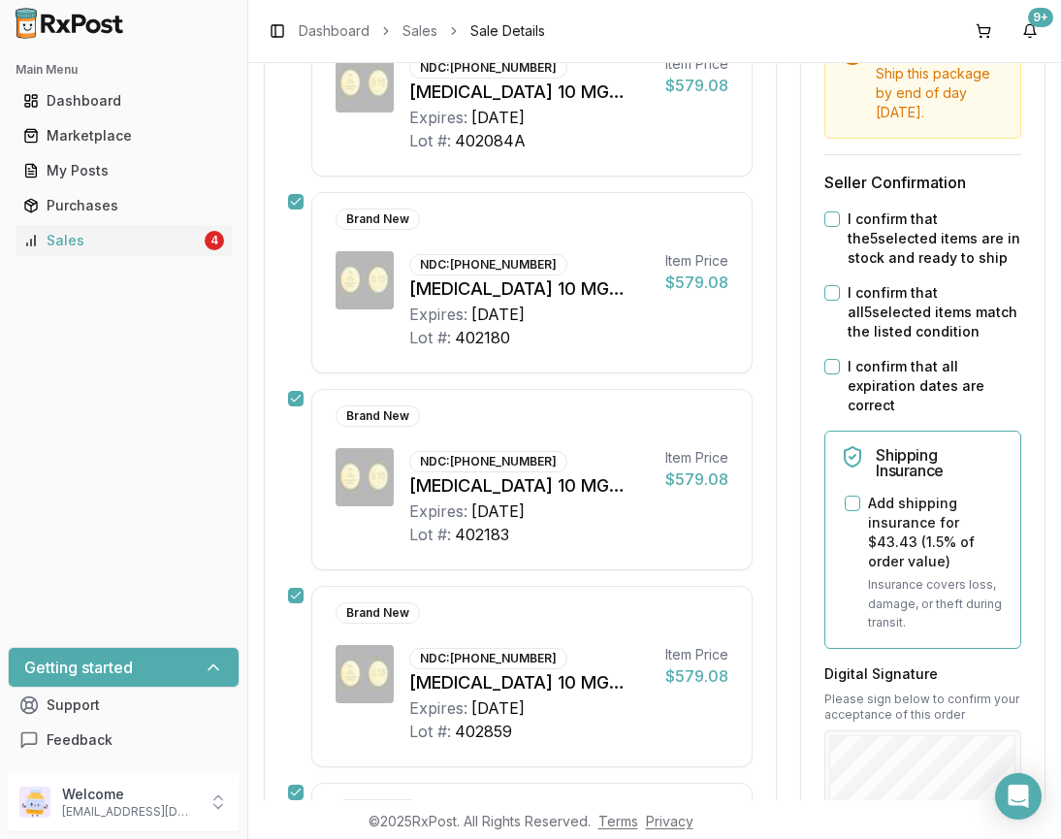
click at [832, 227] on button "I confirm that the 5 selected items are in stock and ready to ship" at bounding box center [832, 219] width 16 height 16
click at [824, 301] on button "I confirm that all 5 selected items match the listed condition" at bounding box center [832, 293] width 16 height 16
click at [824, 374] on button "I confirm that all expiration dates are correct" at bounding box center [832, 367] width 16 height 16
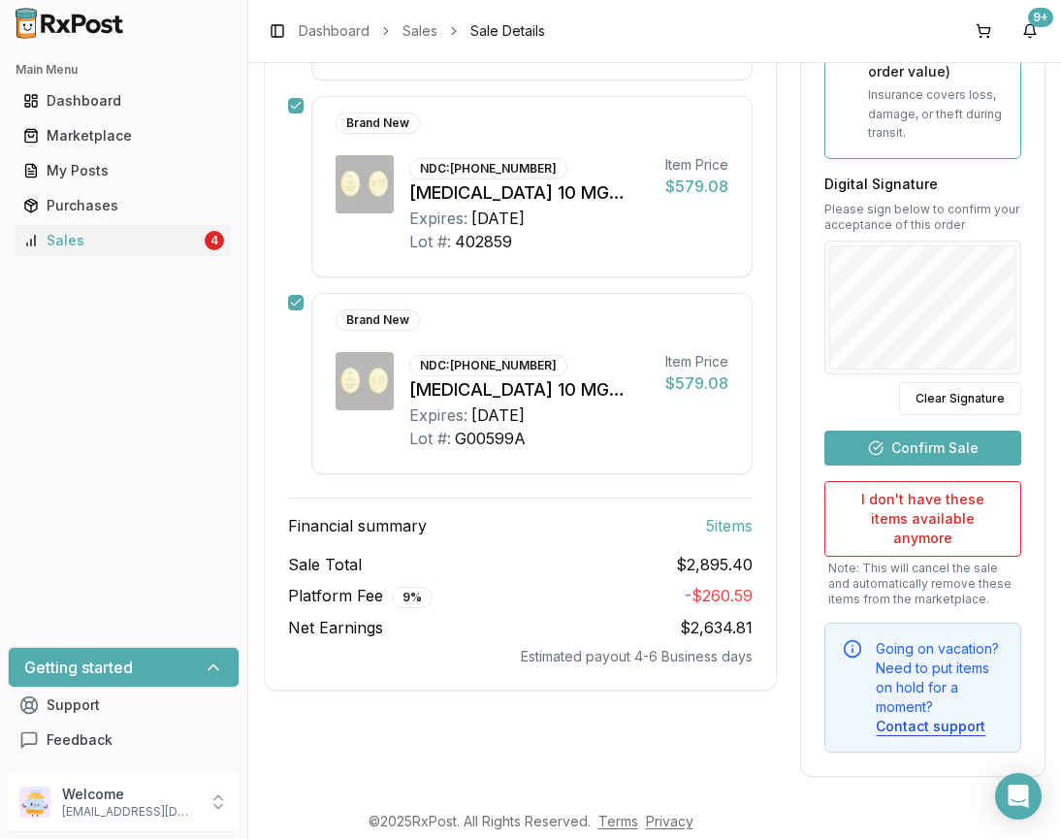
scroll to position [863, 0]
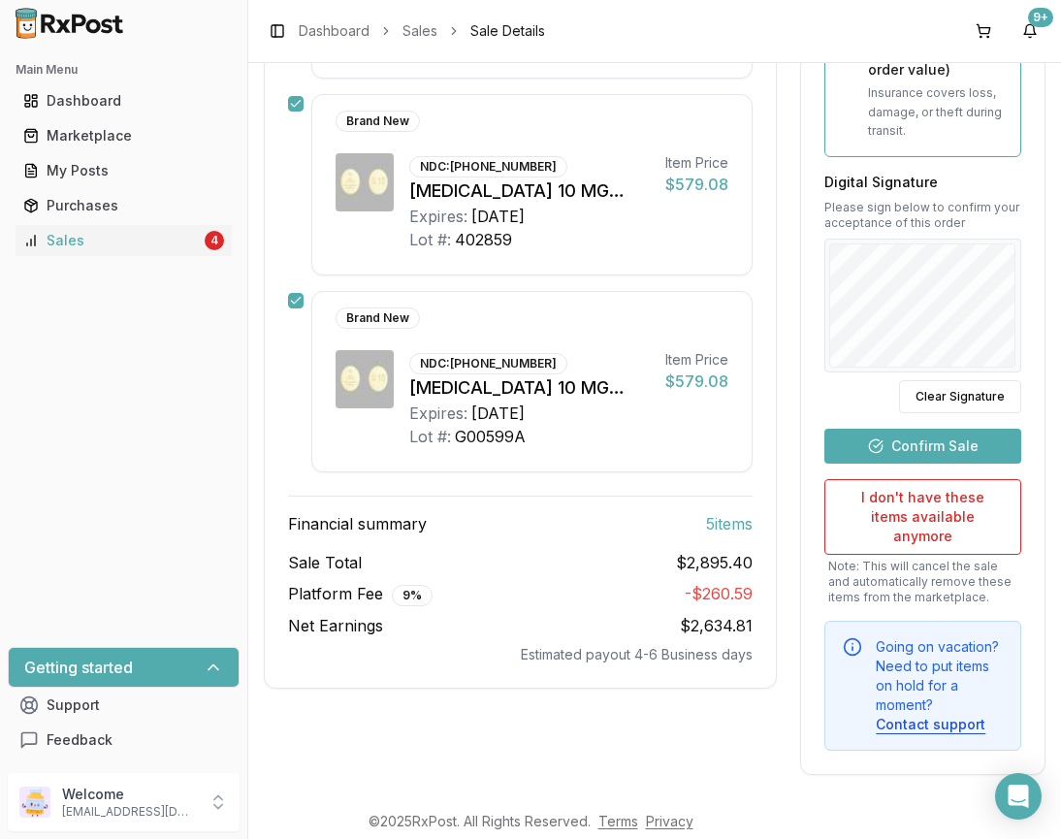
click at [927, 449] on button "Confirm Sale" at bounding box center [922, 445] width 197 height 35
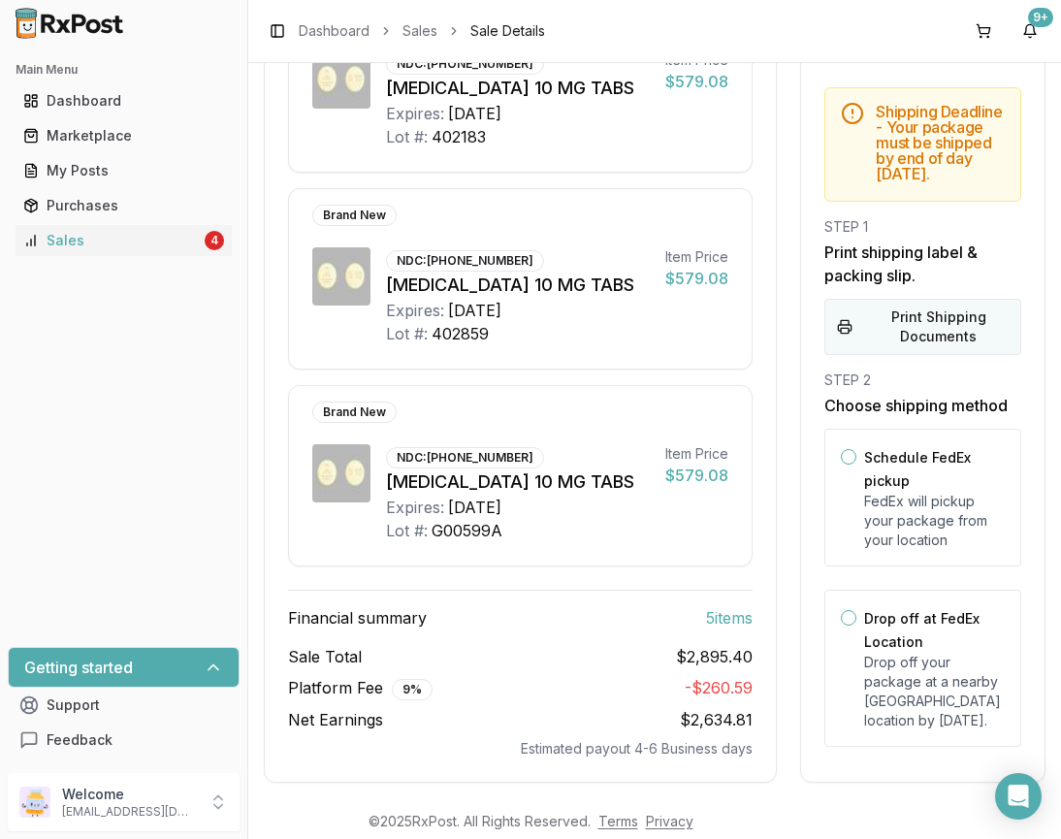
click at [941, 328] on button "Print Shipping Documents" at bounding box center [922, 327] width 197 height 56
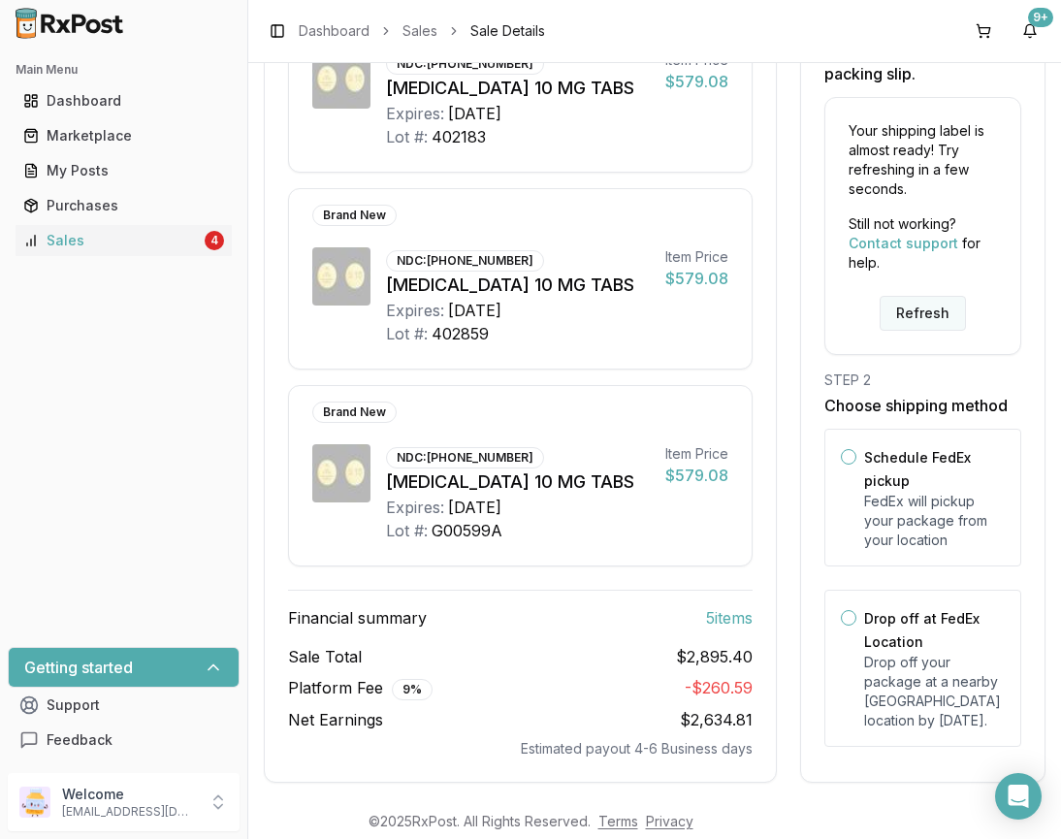
click at [929, 298] on button "Refresh" at bounding box center [922, 313] width 86 height 35
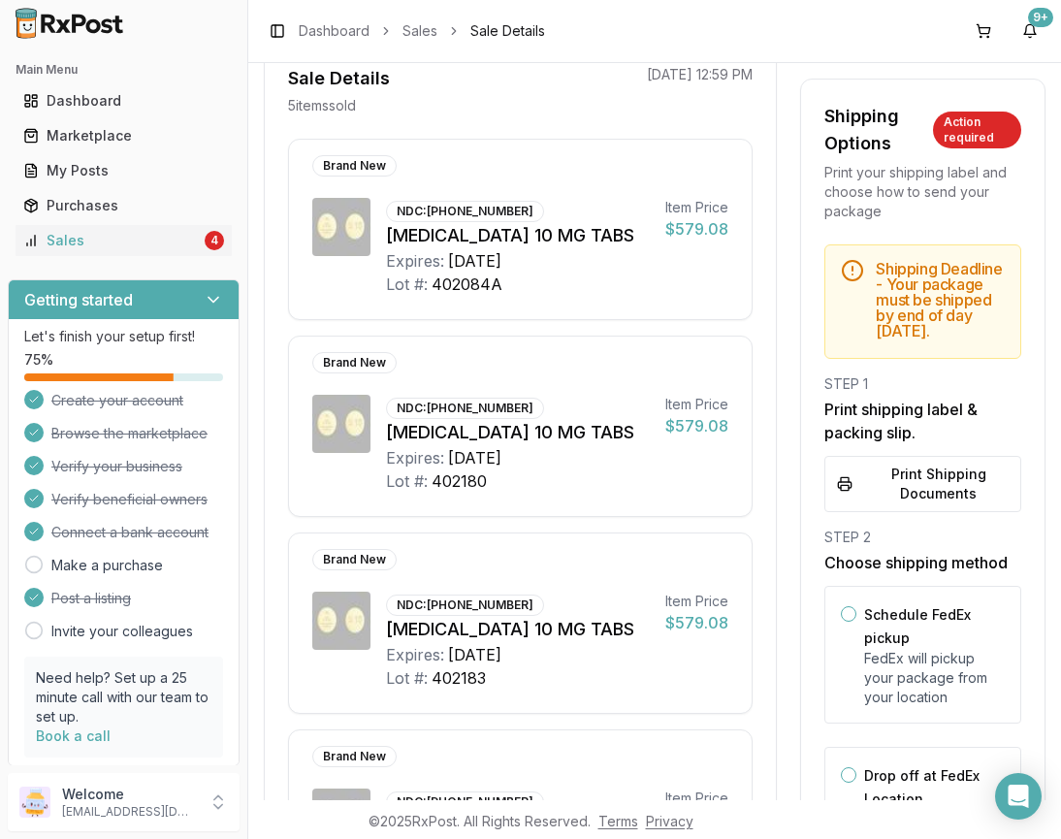
scroll to position [194, 0]
click at [921, 491] on button "Print Shipping Documents" at bounding box center [922, 484] width 197 height 56
click at [150, 230] on link "Sales 4" at bounding box center [124, 240] width 216 height 35
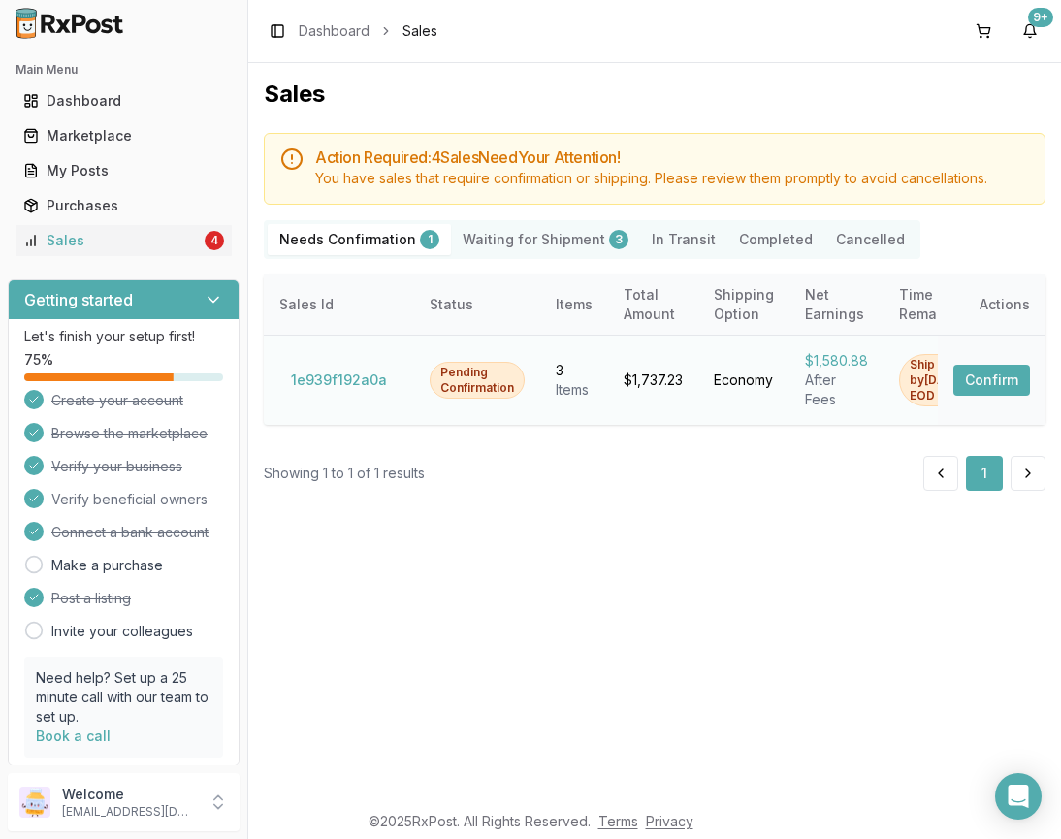
click at [981, 370] on button "Confirm" at bounding box center [991, 379] width 77 height 31
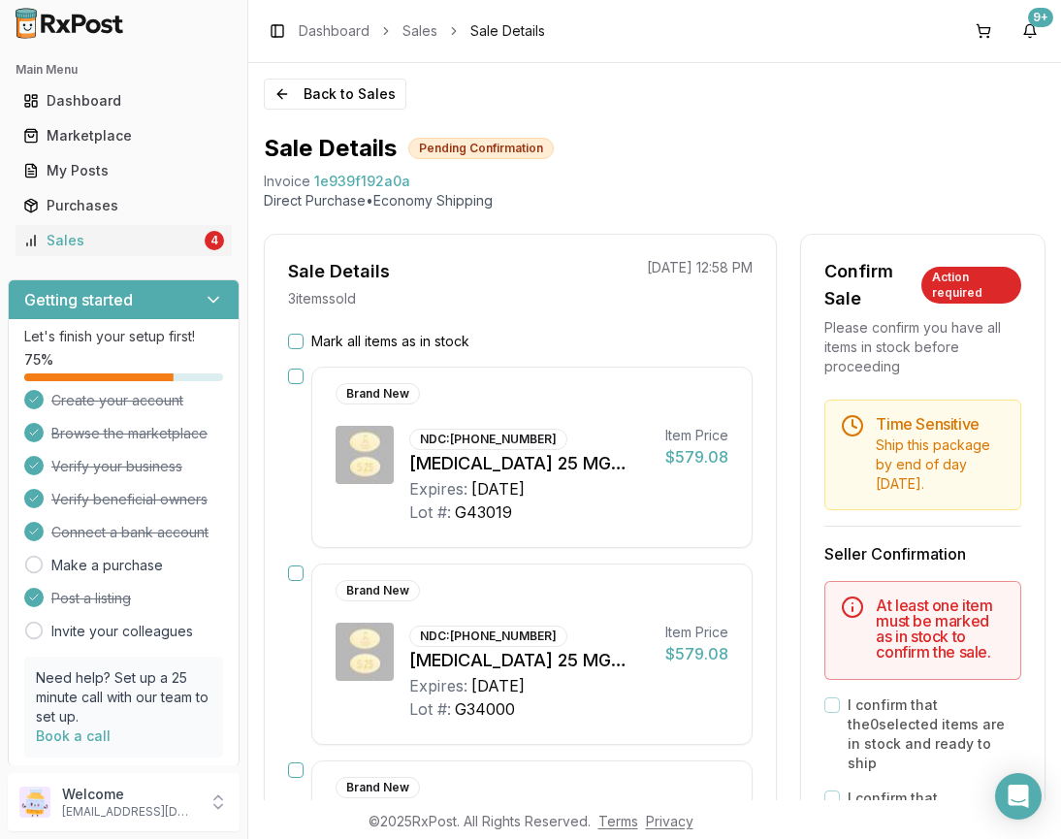
scroll to position [16, 0]
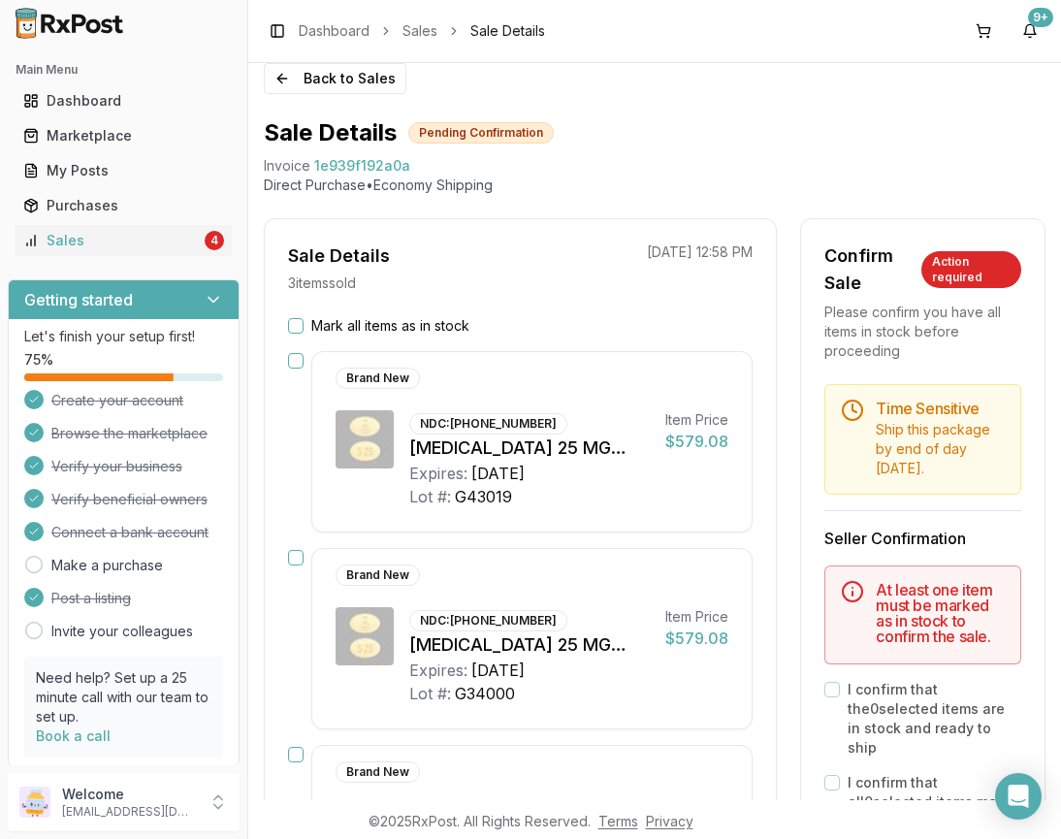
click at [295, 321] on button "Mark all items as in stock" at bounding box center [296, 326] width 16 height 16
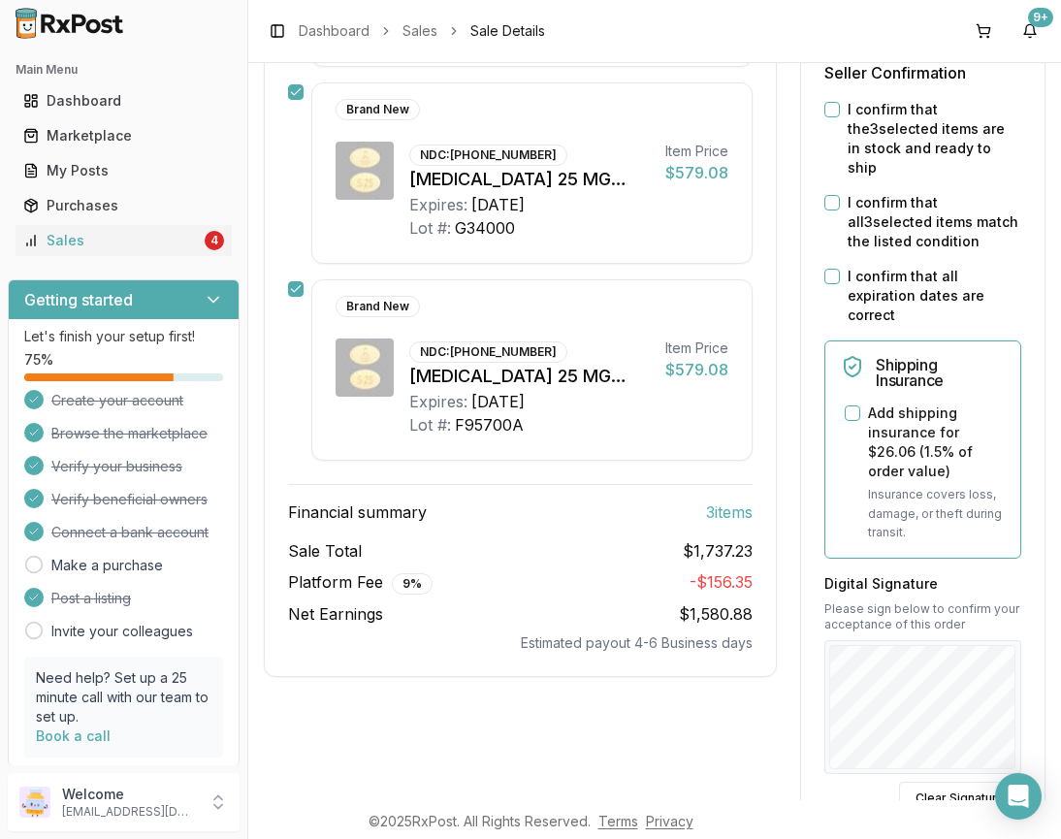
scroll to position [485, 0]
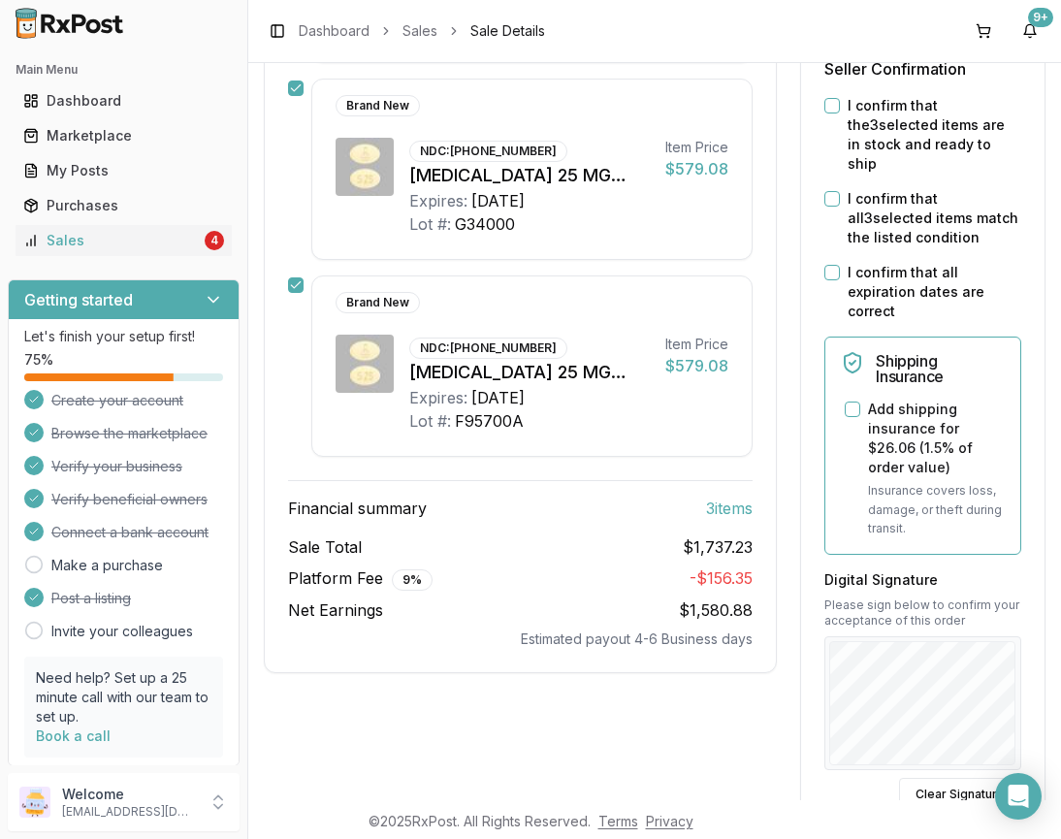
click at [830, 113] on button "I confirm that the 3 selected items are in stock and ready to ship" at bounding box center [832, 106] width 16 height 16
click at [832, 197] on button "I confirm that all 3 selected items match the listed condition" at bounding box center [832, 199] width 16 height 16
click at [832, 275] on button "I confirm that all expiration dates are correct" at bounding box center [832, 273] width 16 height 16
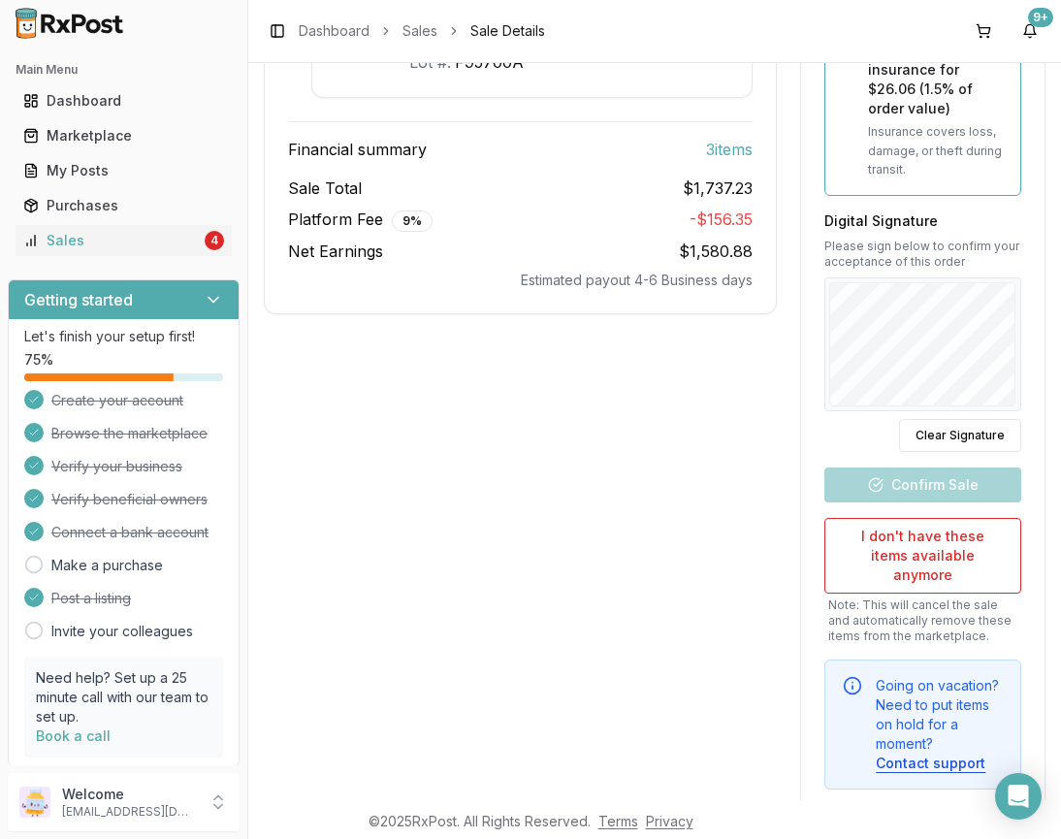
scroll to position [863, 0]
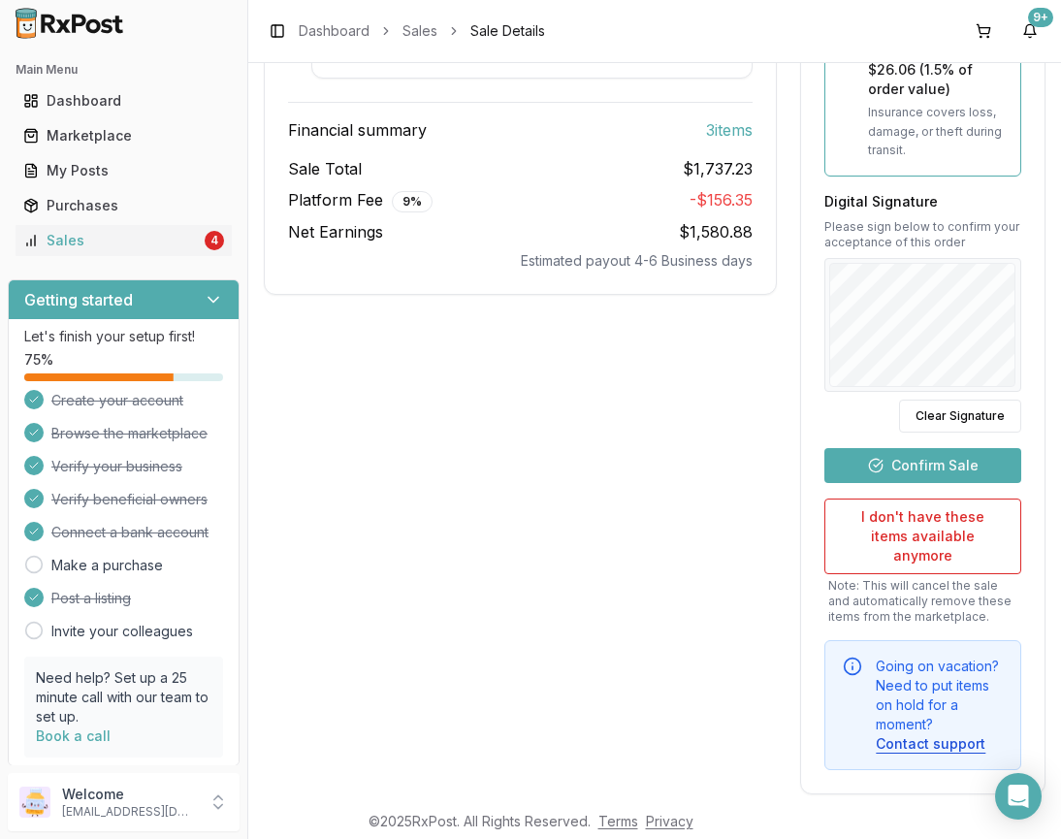
click at [941, 452] on button "Confirm Sale" at bounding box center [922, 465] width 197 height 35
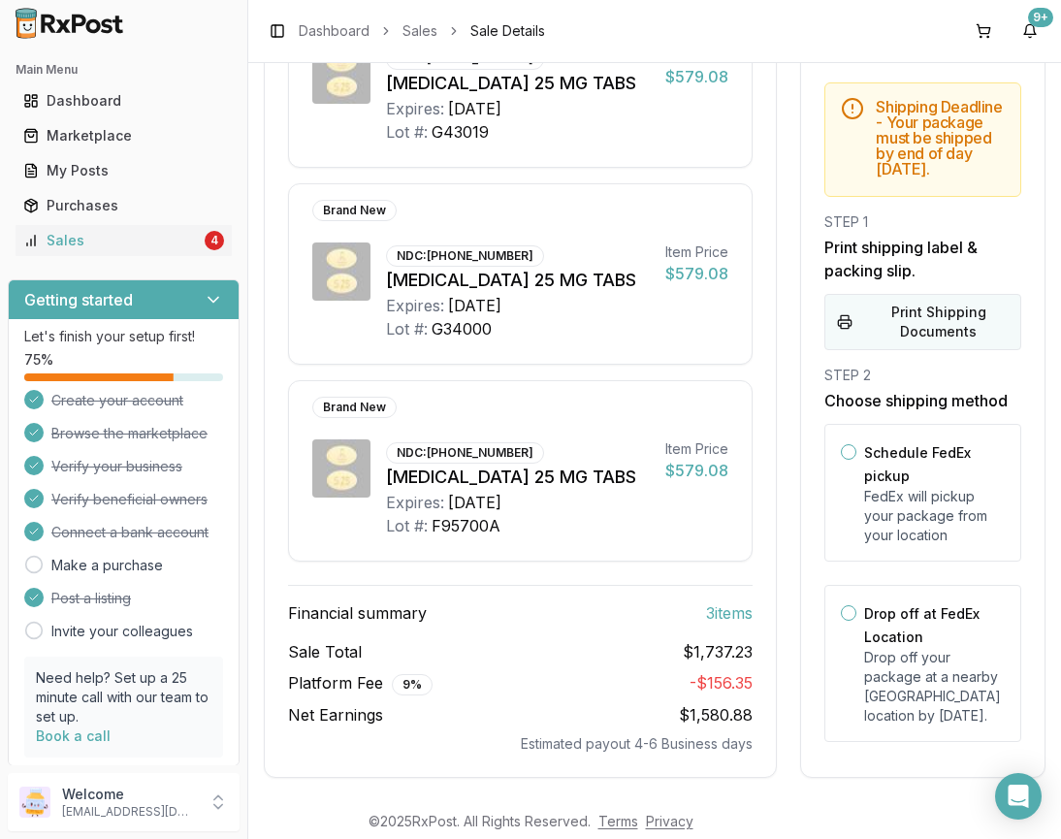
click at [944, 308] on button "Print Shipping Documents" at bounding box center [922, 322] width 197 height 56
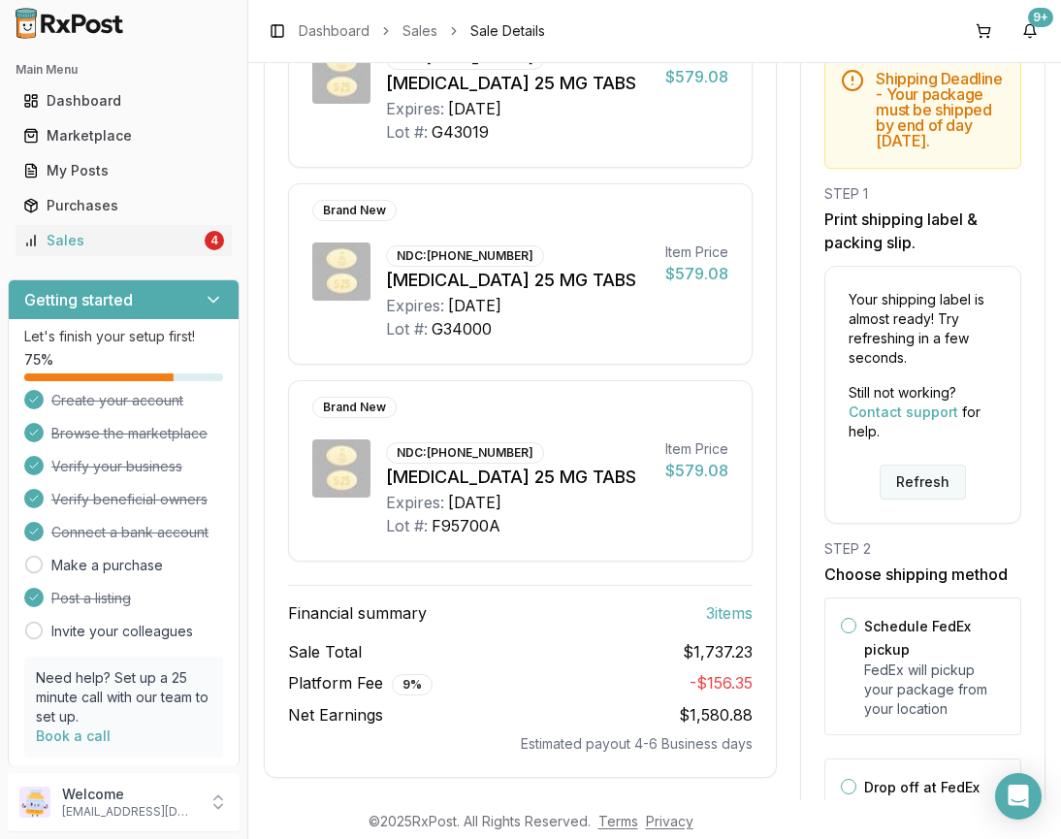
click at [933, 499] on button "Refresh" at bounding box center [922, 481] width 86 height 35
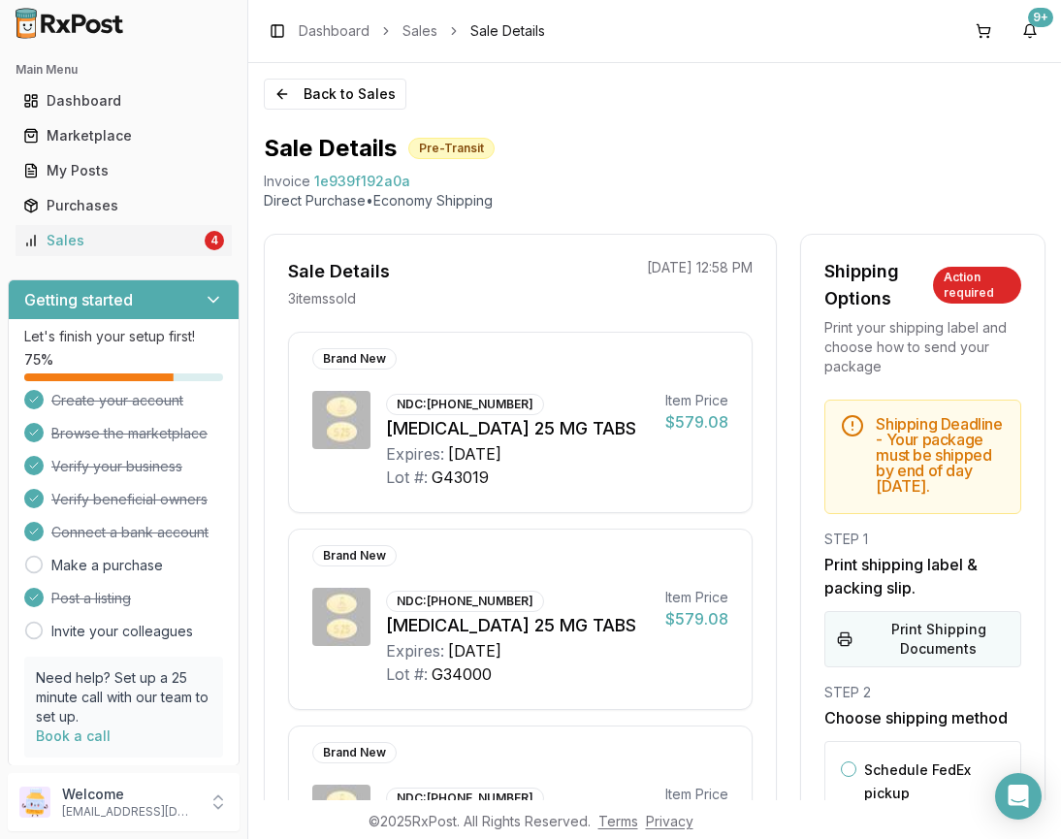
click at [929, 631] on button "Print Shipping Documents" at bounding box center [922, 639] width 197 height 56
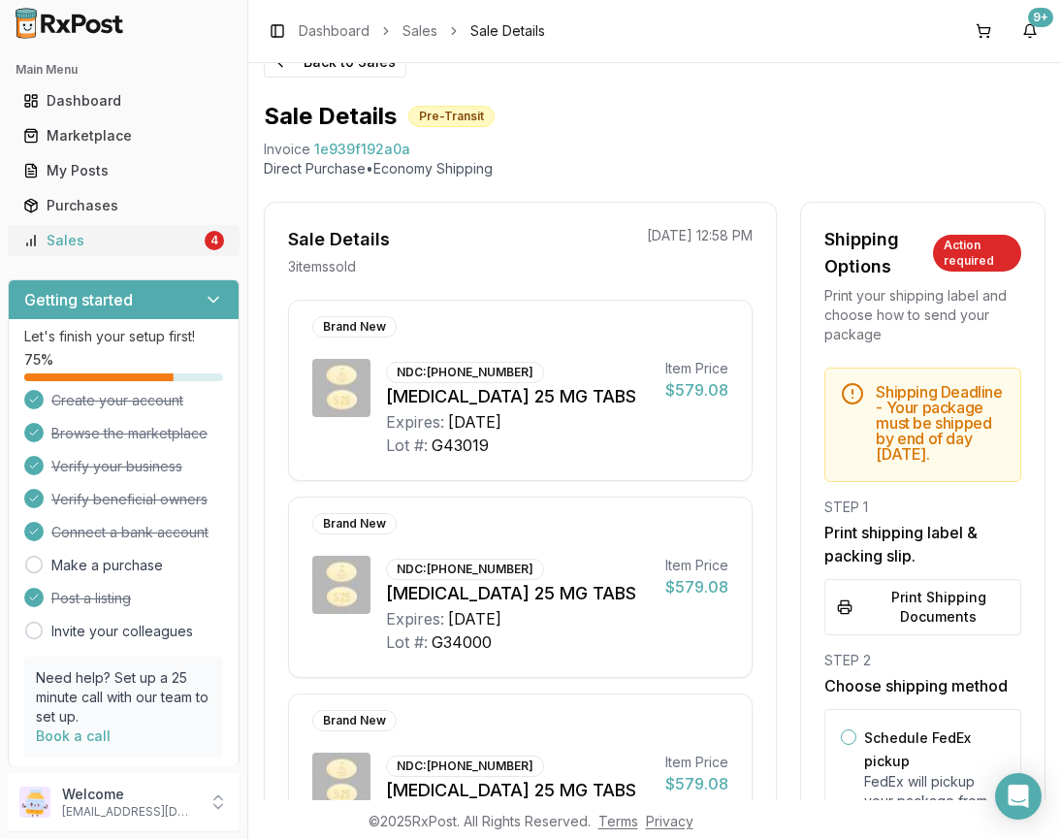
click at [49, 242] on div "Sales" at bounding box center [111, 240] width 177 height 19
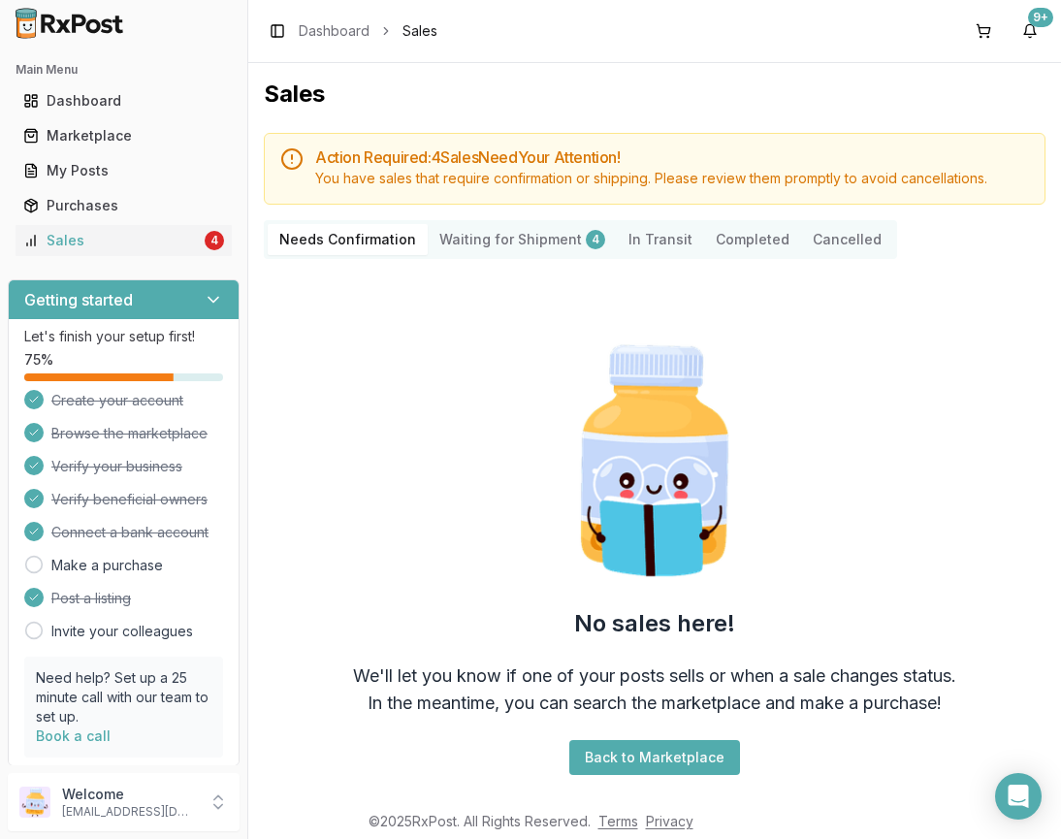
click at [209, 301] on icon at bounding box center [213, 299] width 19 height 19
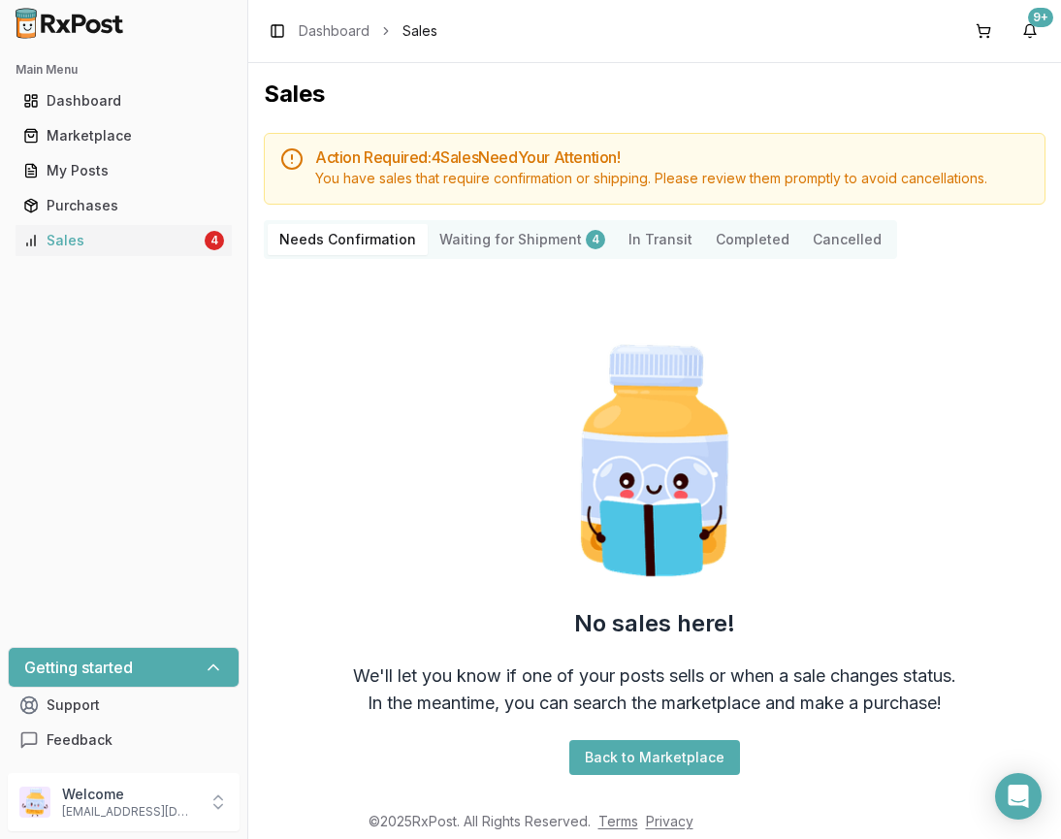
click at [477, 254] on div "Needs Confirmation Waiting for Shipment 4 In Transit Completed Cancelled" at bounding box center [580, 239] width 633 height 39
click at [487, 243] on Shipment "Waiting for Shipment 4" at bounding box center [522, 239] width 189 height 31
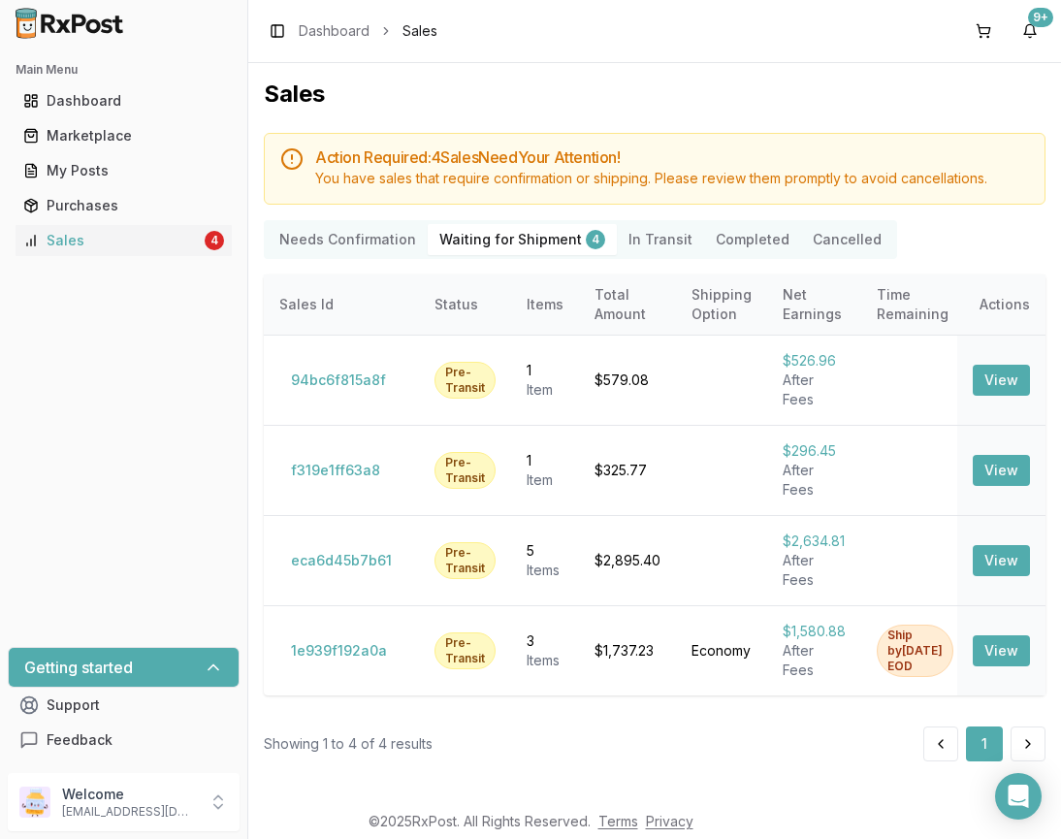
click at [492, 240] on Shipment "Waiting for Shipment 4" at bounding box center [522, 239] width 189 height 31
